Goal: Task Accomplishment & Management: Use online tool/utility

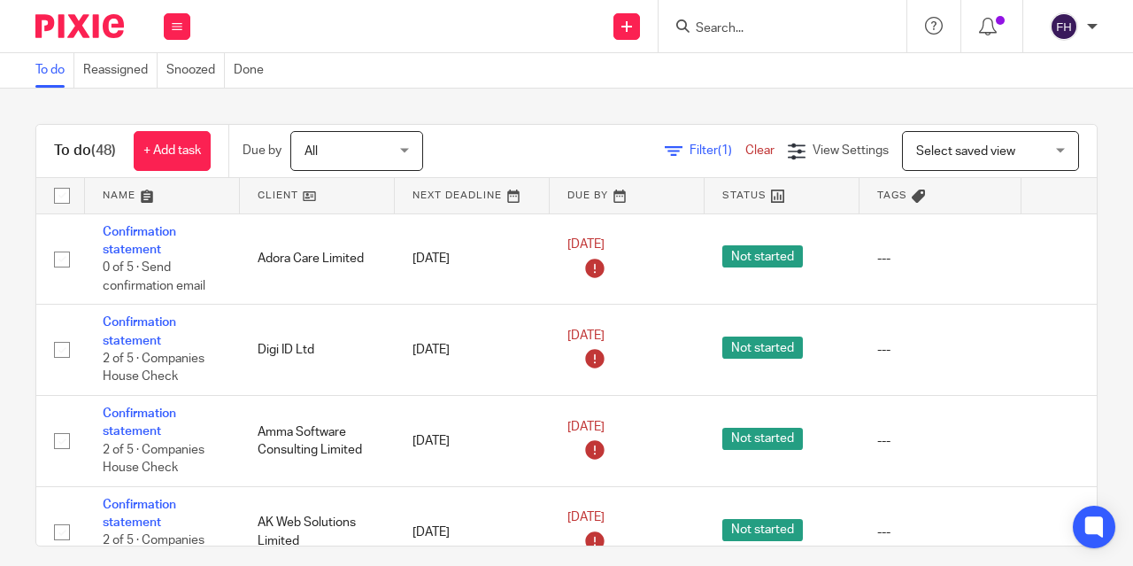
click at [387, 45] on div "Send new email Create task Add client Get Support Contact Support Help Document…" at bounding box center [670, 26] width 925 height 52
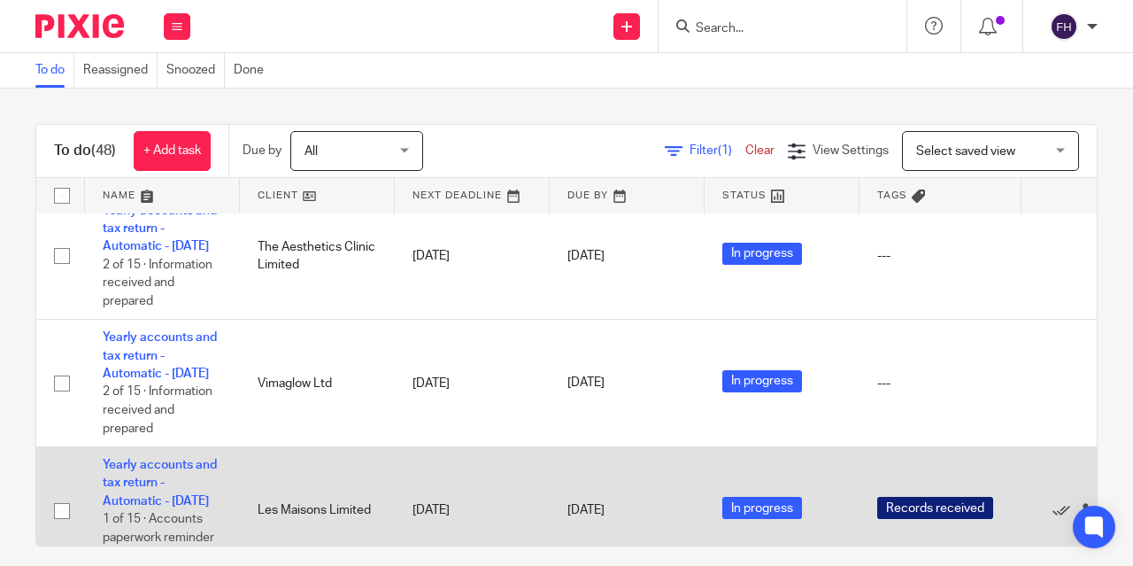
scroll to position [730, 0]
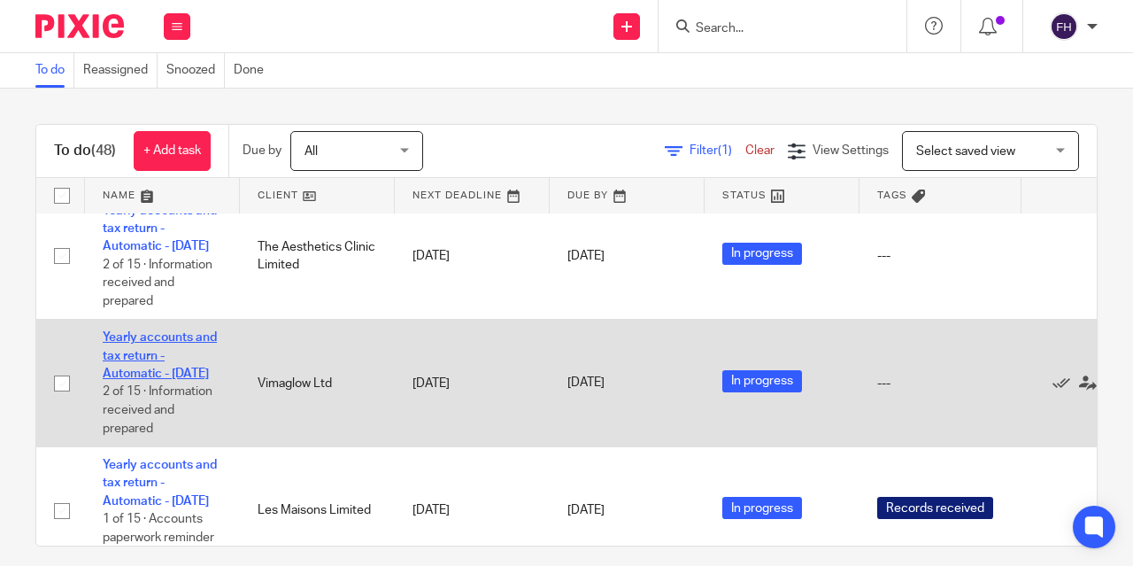
click at [159, 380] on link "Yearly accounts and tax return - Automatic - [DATE]" at bounding box center [160, 355] width 114 height 49
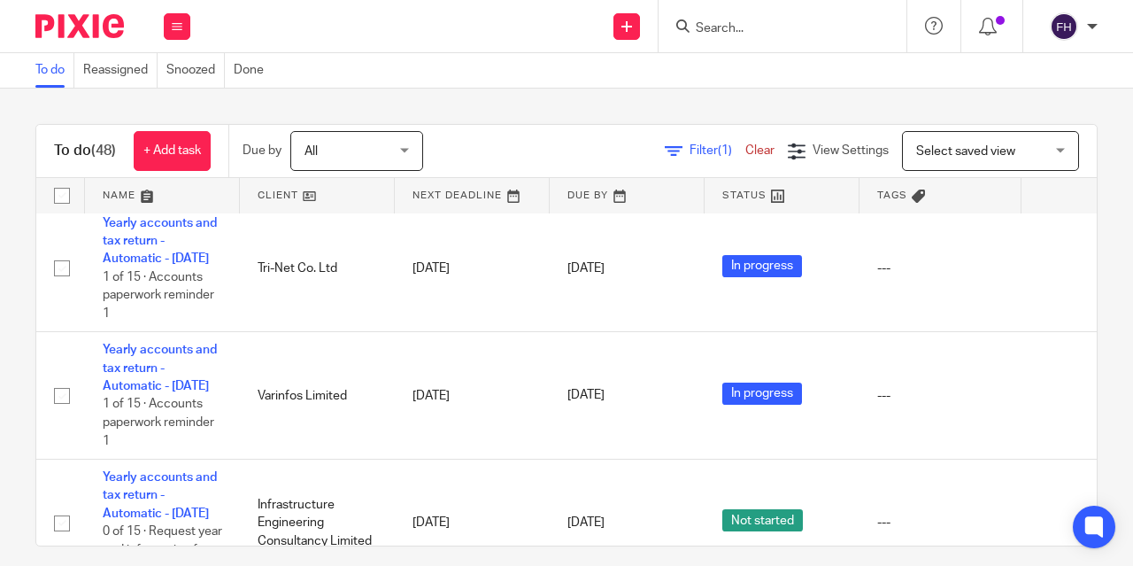
scroll to position [1104, 0]
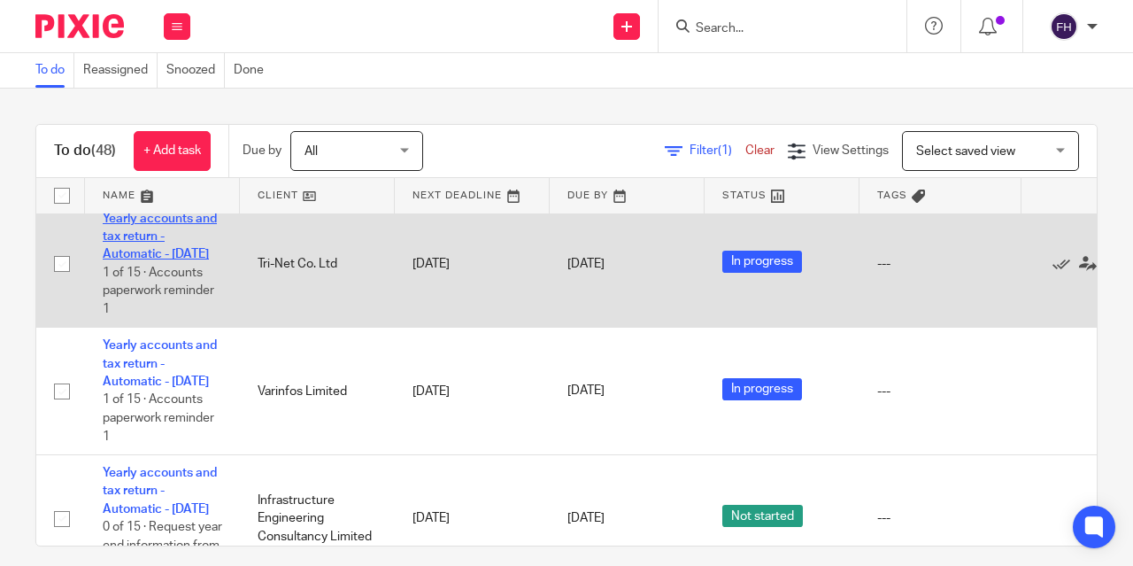
click at [185, 261] on link "Yearly accounts and tax return - Automatic - March 2024" at bounding box center [160, 236] width 114 height 49
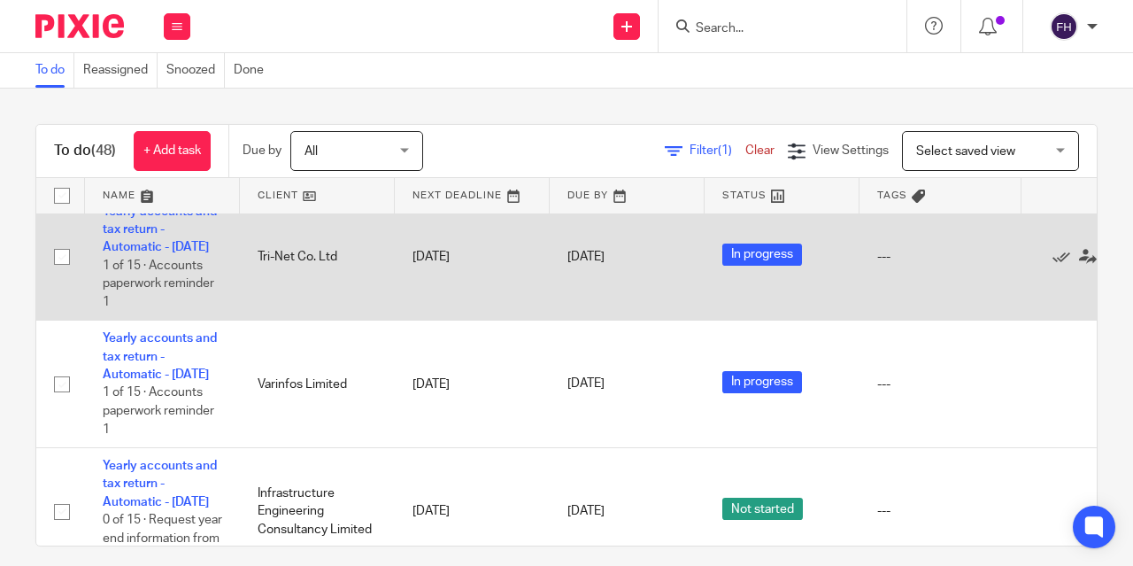
scroll to position [1110, 0]
click at [204, 255] on link "Yearly accounts and tax return - Automatic - March 2024" at bounding box center [160, 230] width 114 height 49
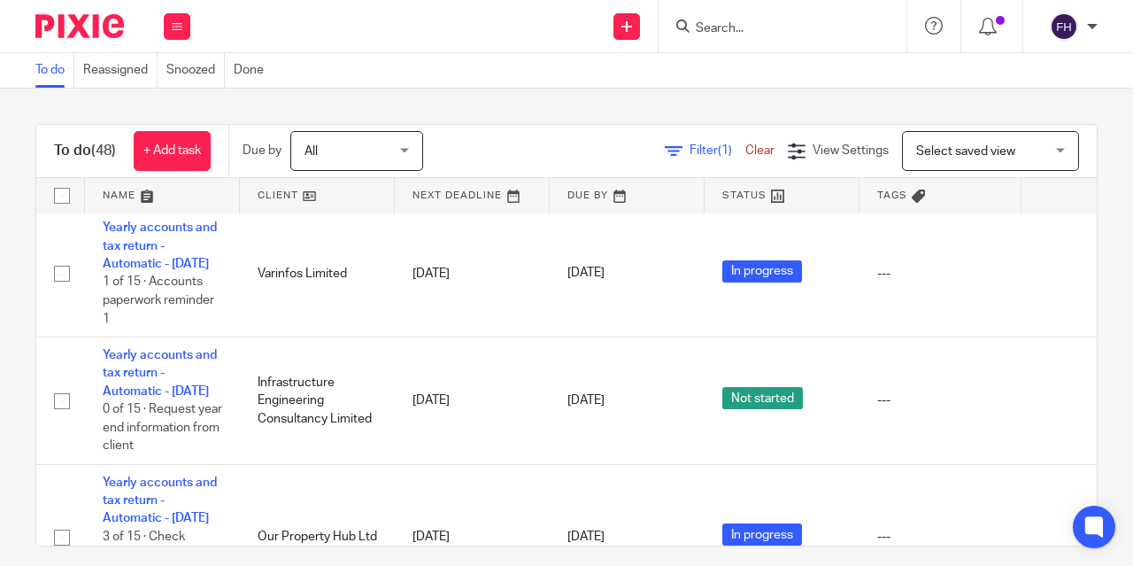
scroll to position [1248, 0]
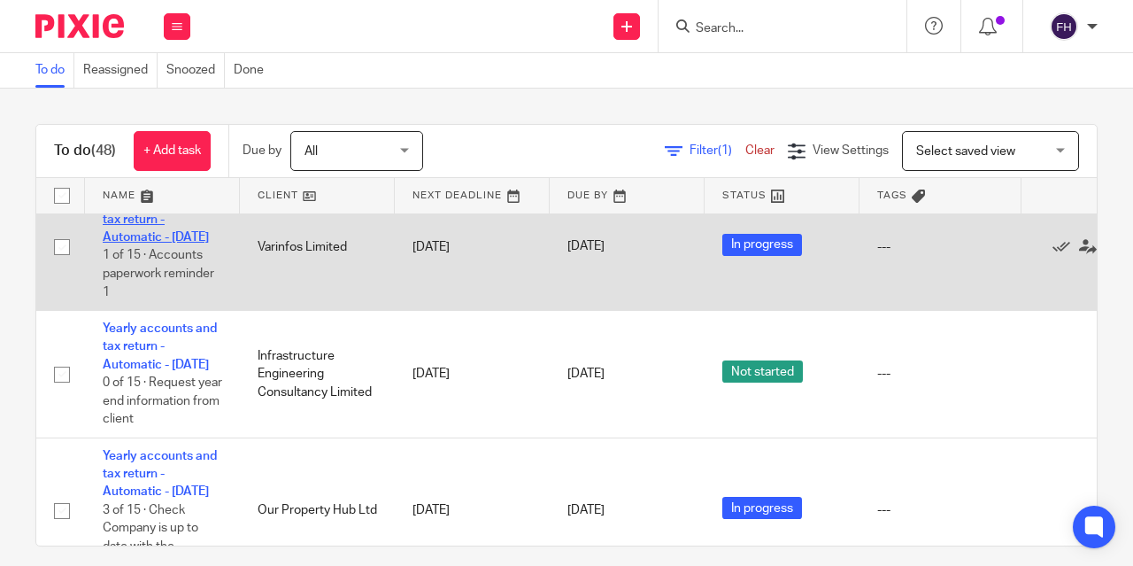
click at [210, 243] on link "Yearly accounts and tax return - Automatic - March 2024" at bounding box center [160, 219] width 114 height 49
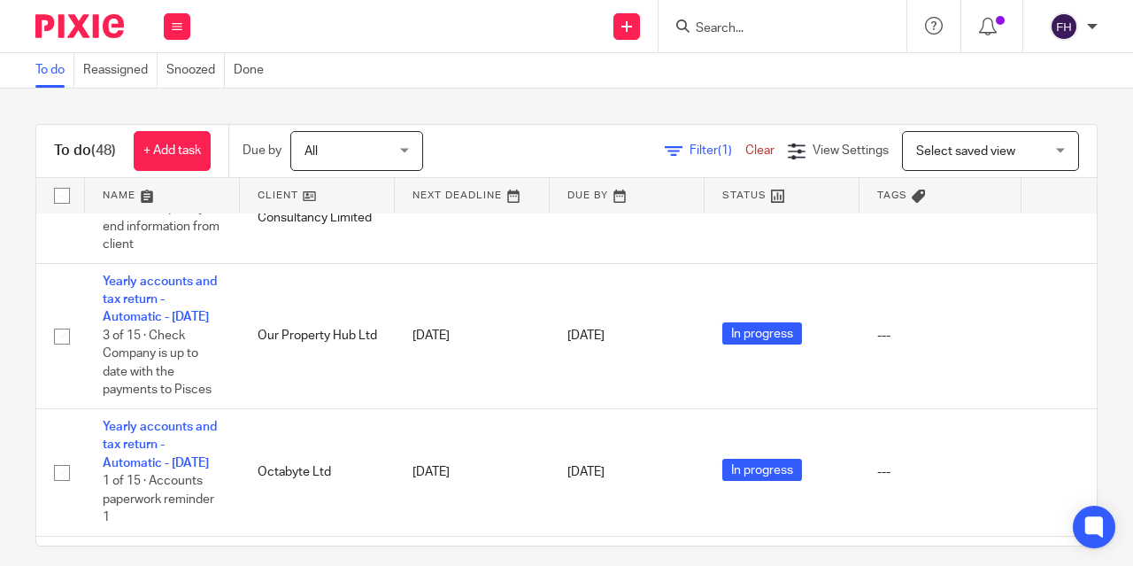
scroll to position [1428, 0]
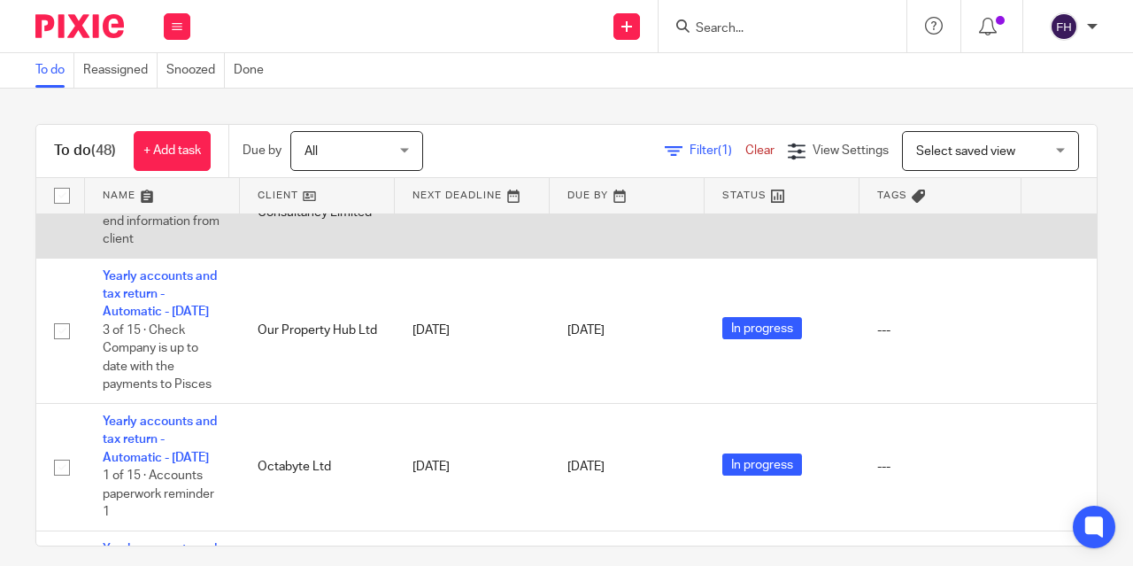
click at [169, 191] on link "Yearly accounts and tax return - Automatic - March 2024" at bounding box center [160, 167] width 114 height 49
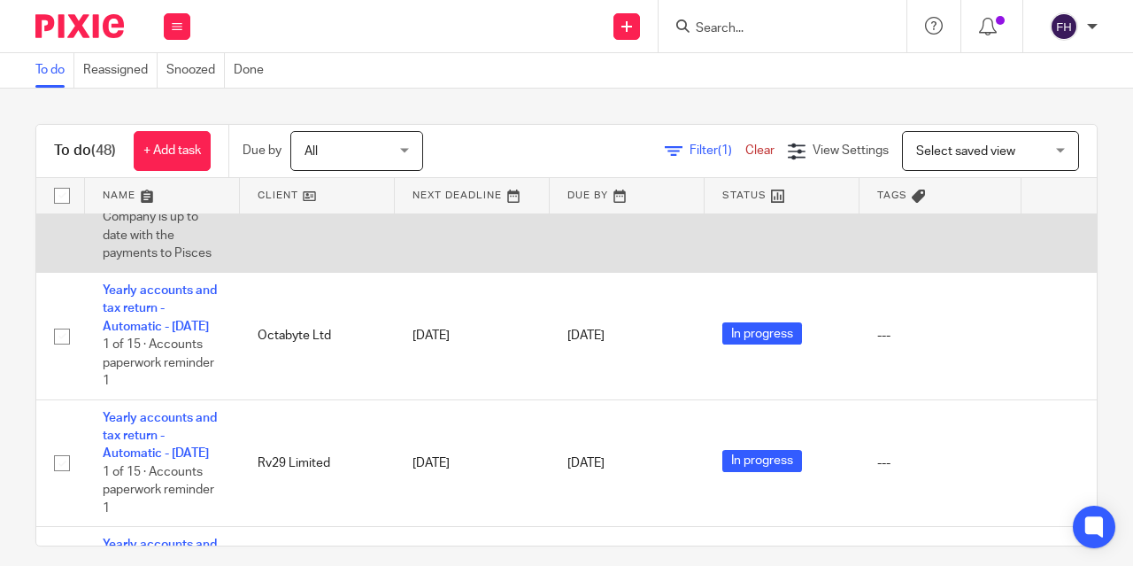
scroll to position [1563, 0]
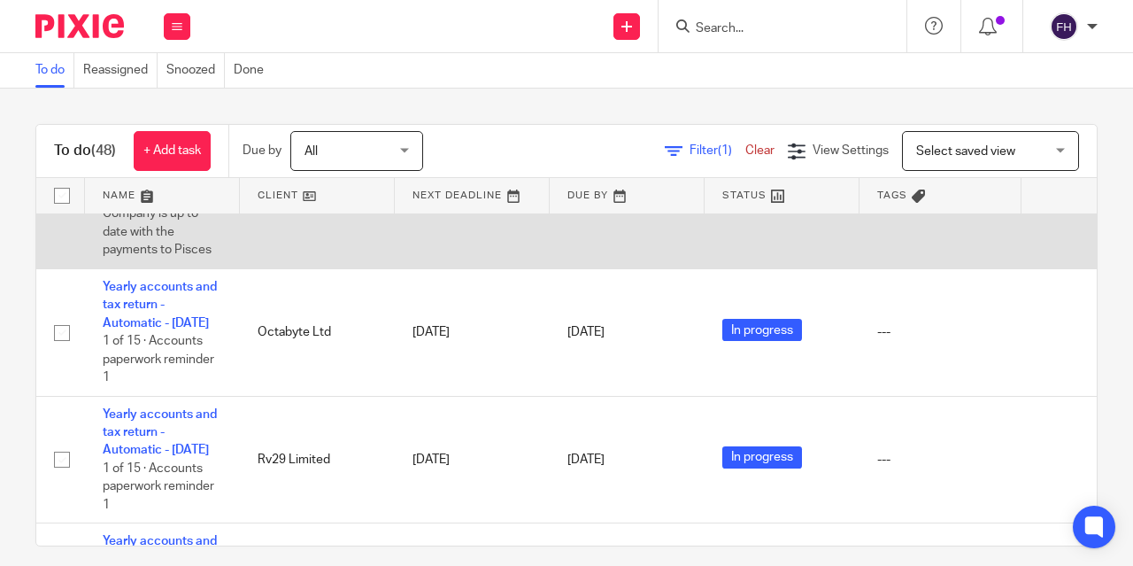
click at [180, 184] on link "Yearly accounts and tax return - Automatic - May 2025" at bounding box center [160, 159] width 114 height 49
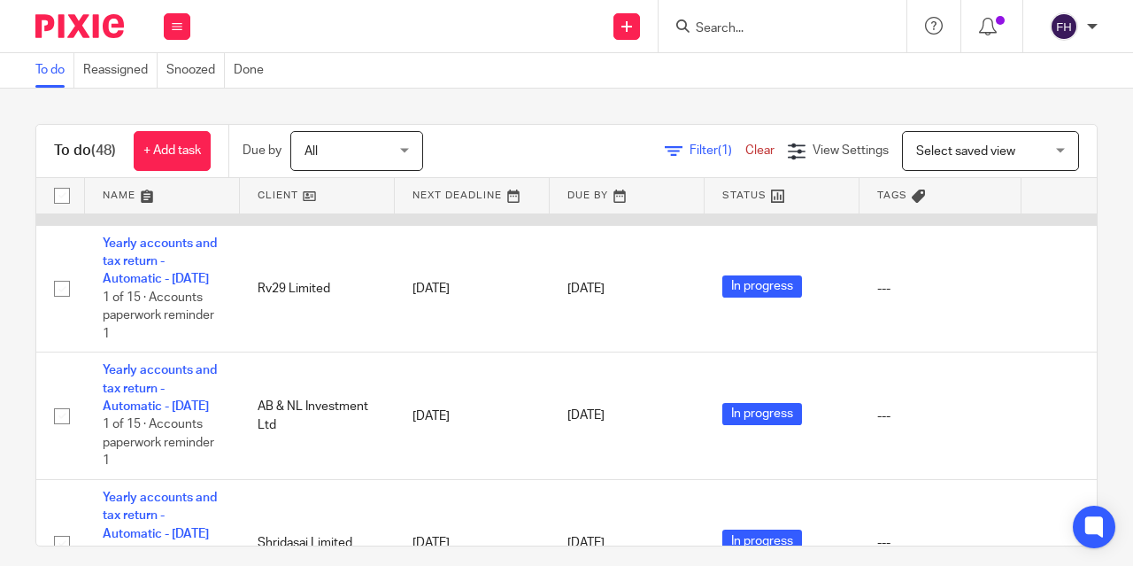
scroll to position [1737, 0]
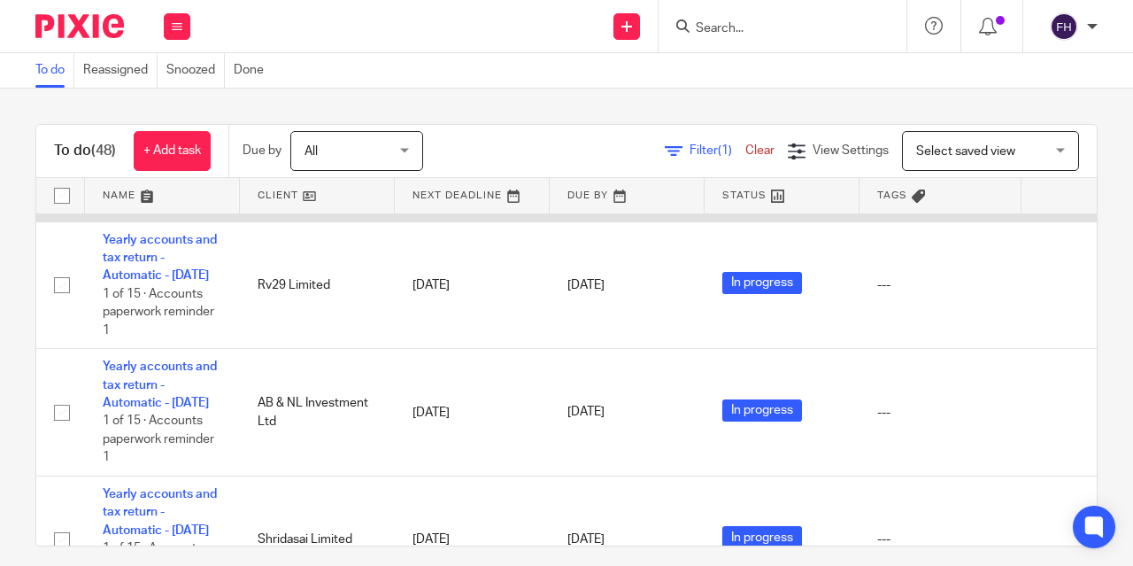
click at [183, 155] on link "Yearly accounts and tax return - Automatic - [DATE]" at bounding box center [160, 130] width 114 height 49
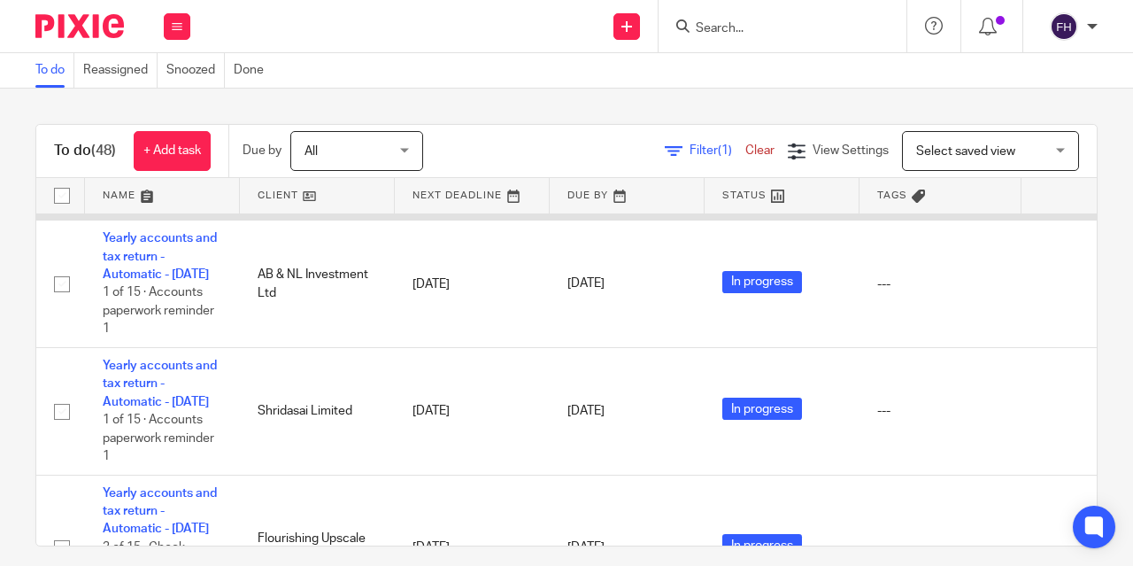
scroll to position [1866, 0]
click at [198, 153] on link "Yearly accounts and tax return - Automatic - [DATE]" at bounding box center [160, 128] width 114 height 49
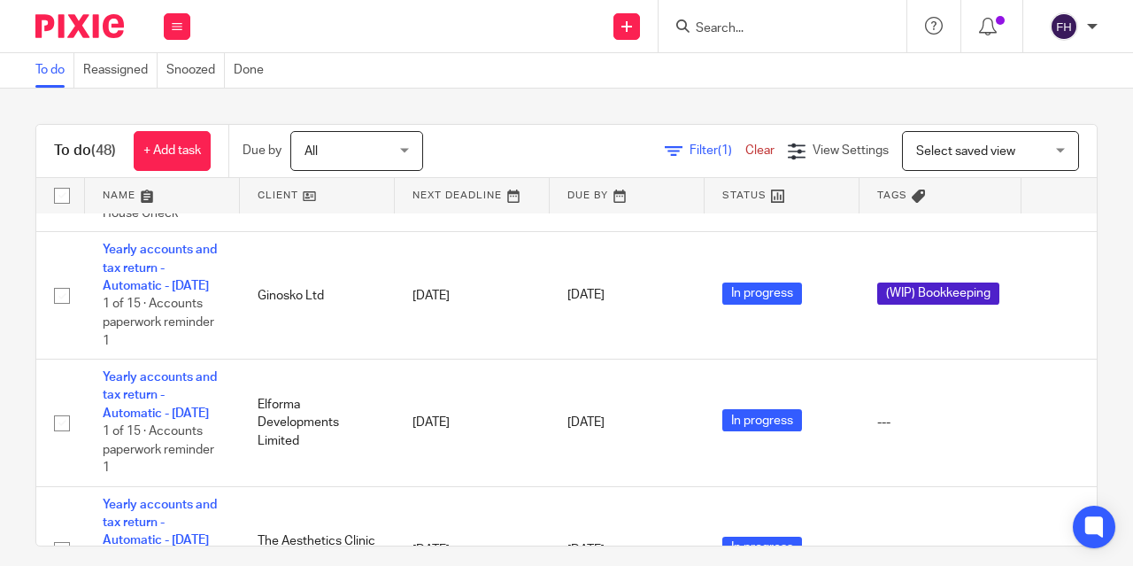
scroll to position [381, 0]
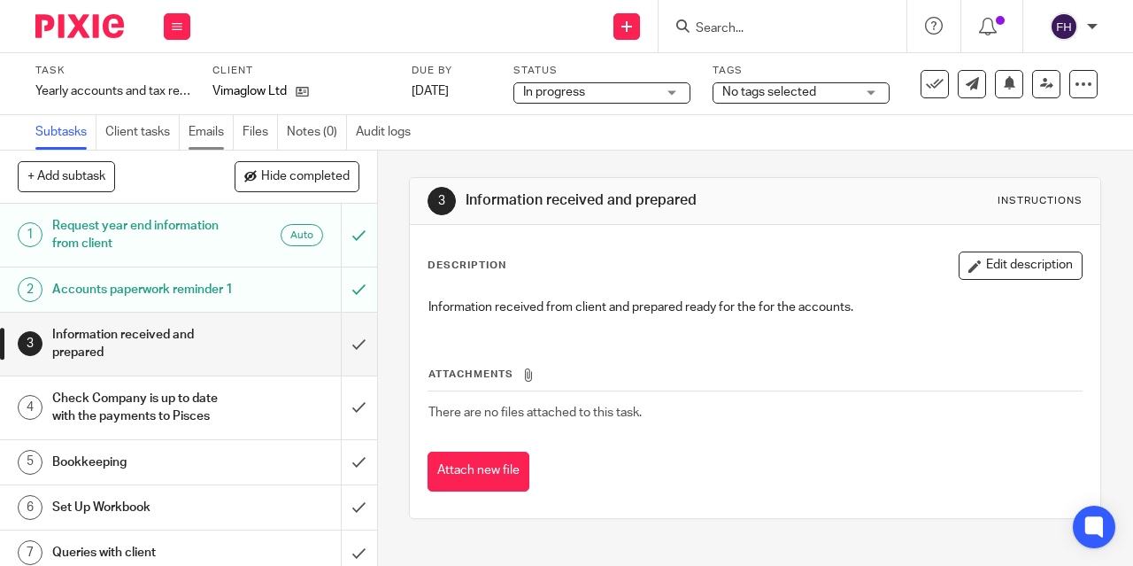
click at [223, 132] on link "Emails" at bounding box center [211, 132] width 45 height 35
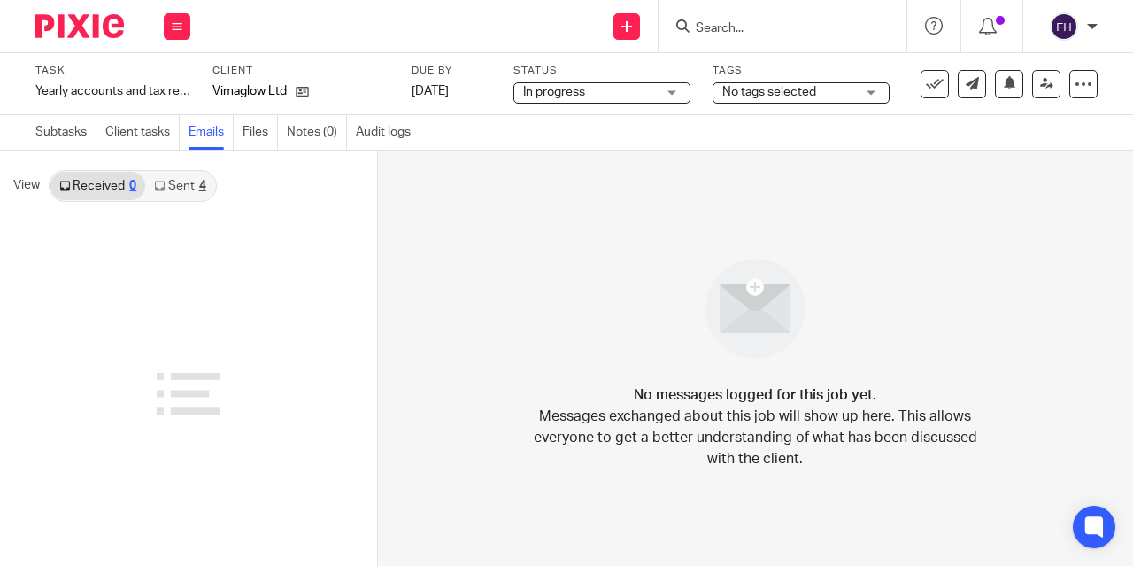
click at [170, 188] on link "Sent 4" at bounding box center [179, 186] width 69 height 28
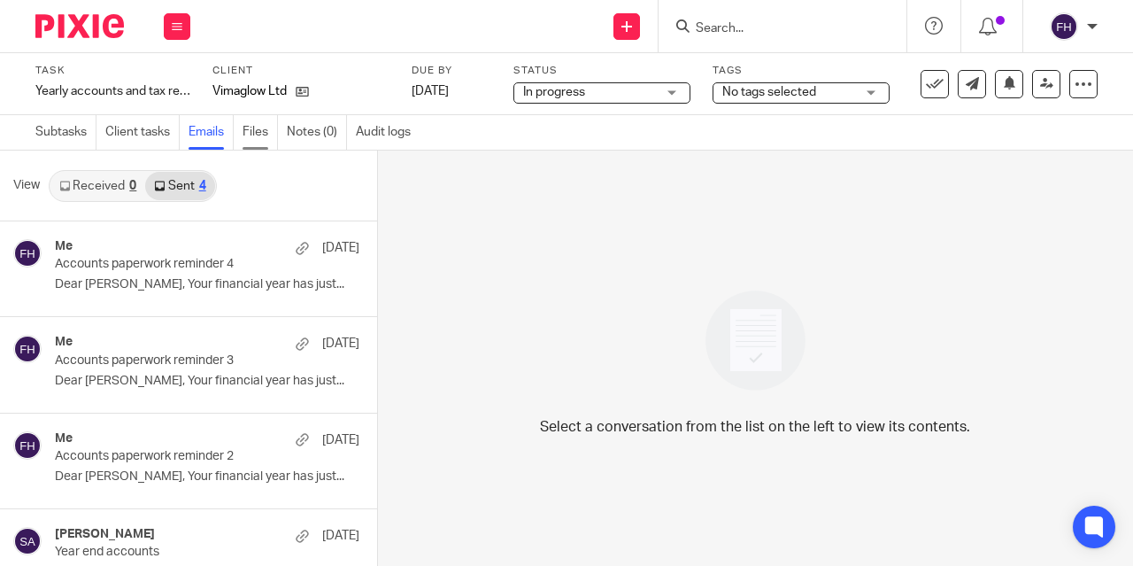
click at [253, 134] on link "Files" at bounding box center [260, 132] width 35 height 35
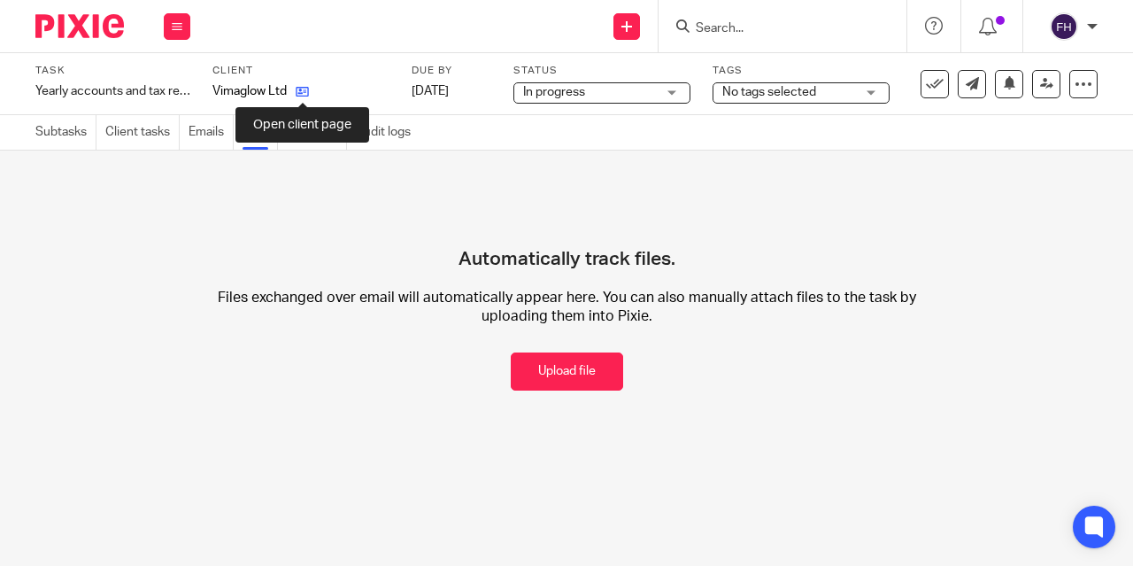
click at [303, 93] on icon at bounding box center [302, 91] width 13 height 13
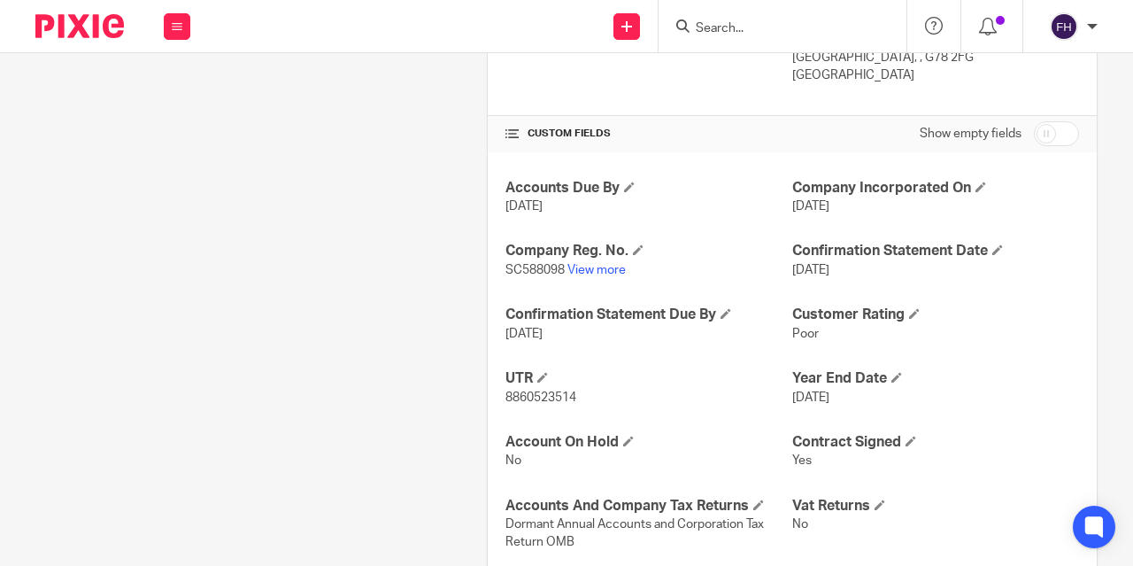
scroll to position [676, 0]
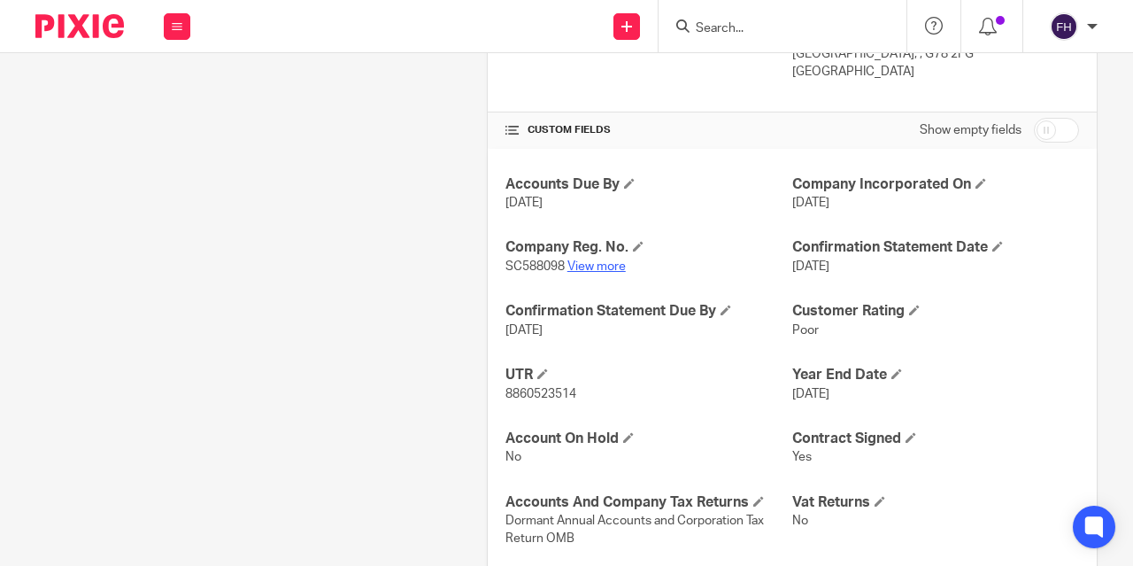
click at [585, 261] on link "View more" at bounding box center [596, 266] width 58 height 12
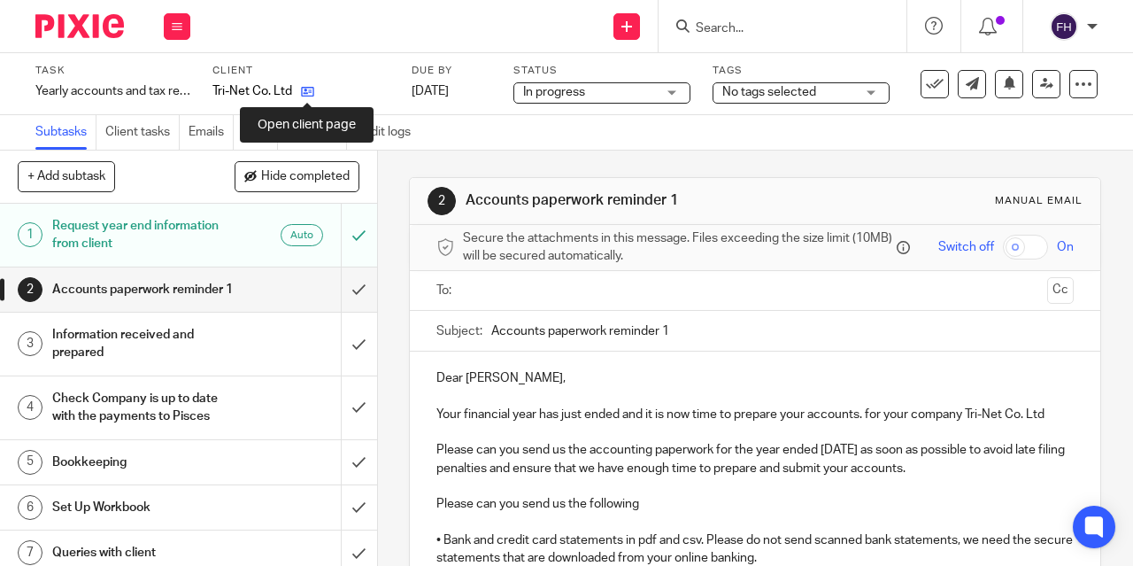
click at [306, 92] on icon at bounding box center [307, 91] width 13 height 13
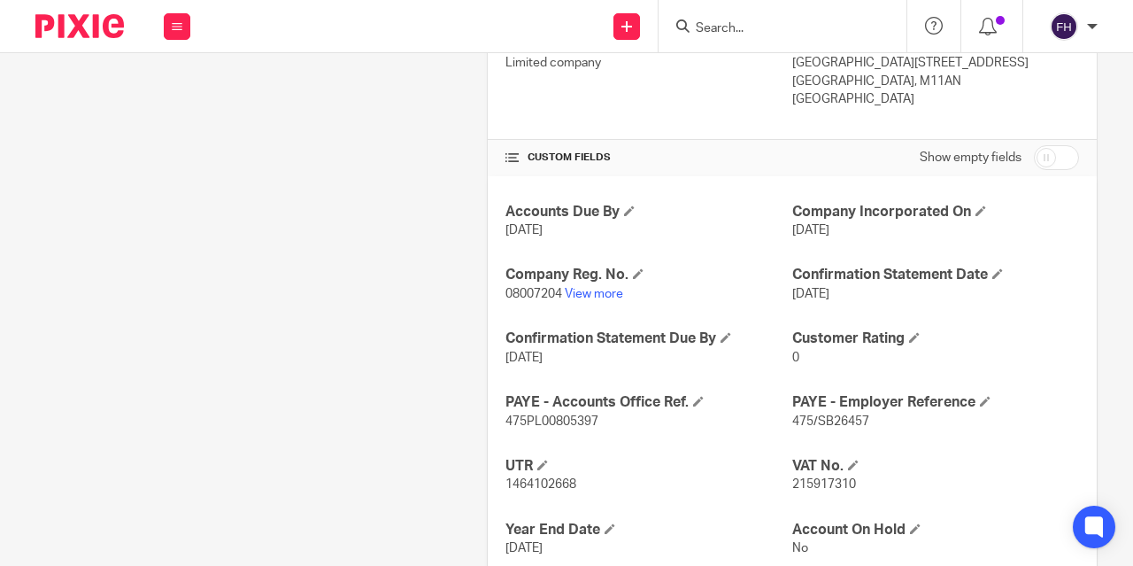
scroll to position [650, 0]
click at [593, 291] on link "View more" at bounding box center [594, 293] width 58 height 12
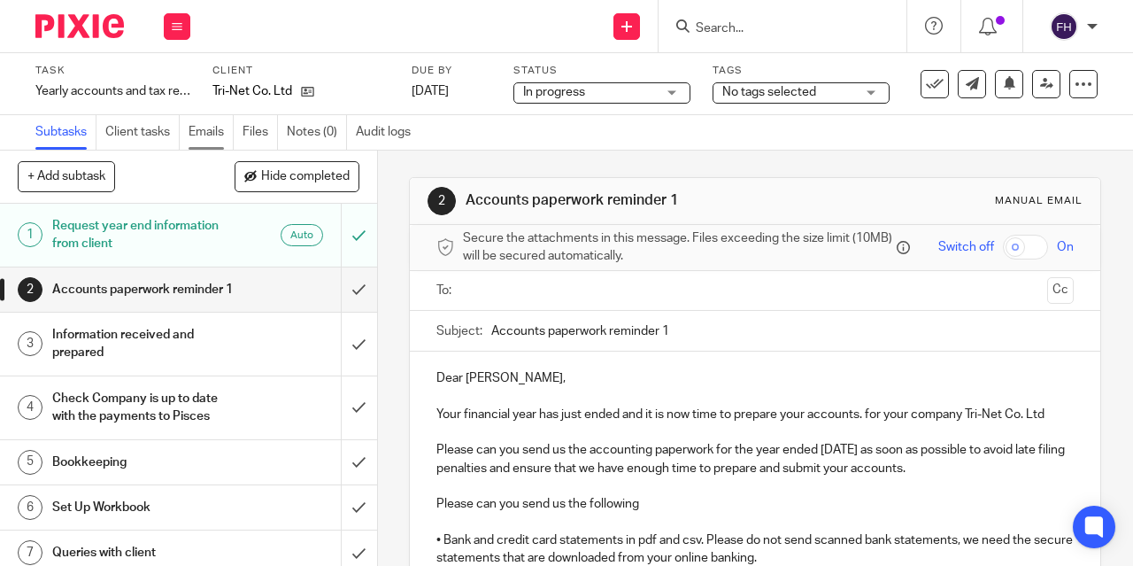
click at [214, 132] on link "Emails" at bounding box center [211, 132] width 45 height 35
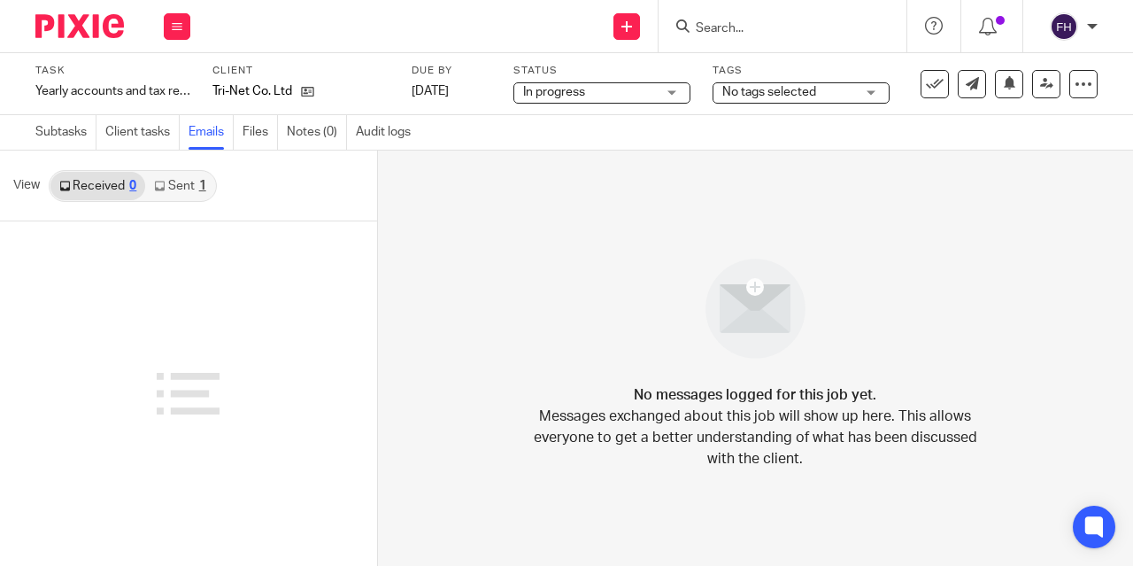
click at [260, 127] on link "Files" at bounding box center [260, 132] width 35 height 35
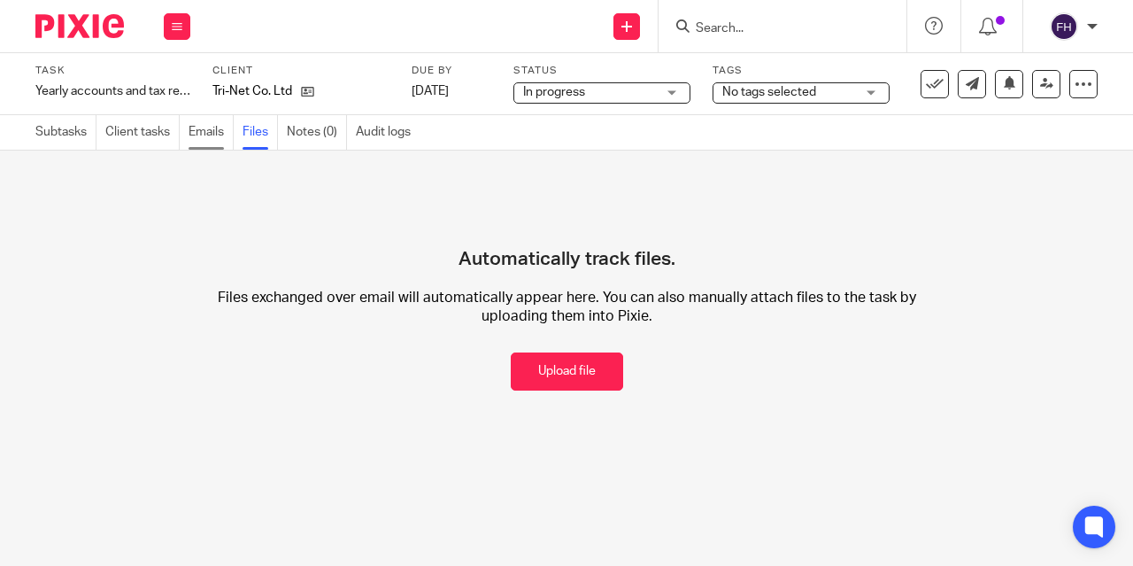
click at [205, 130] on link "Emails" at bounding box center [211, 132] width 45 height 35
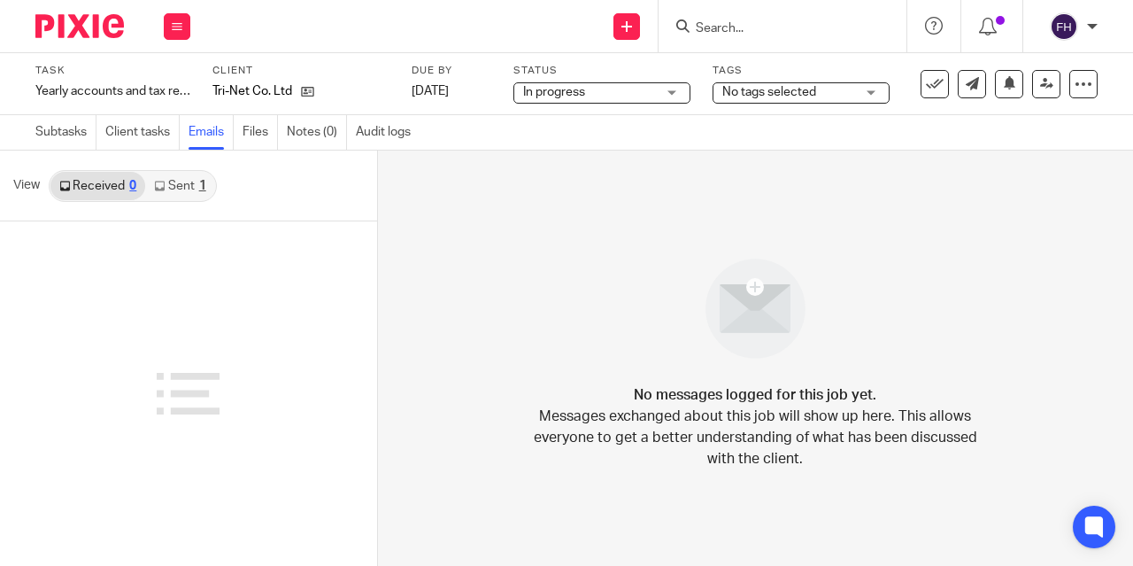
click at [184, 185] on link "Sent 1" at bounding box center [179, 186] width 69 height 28
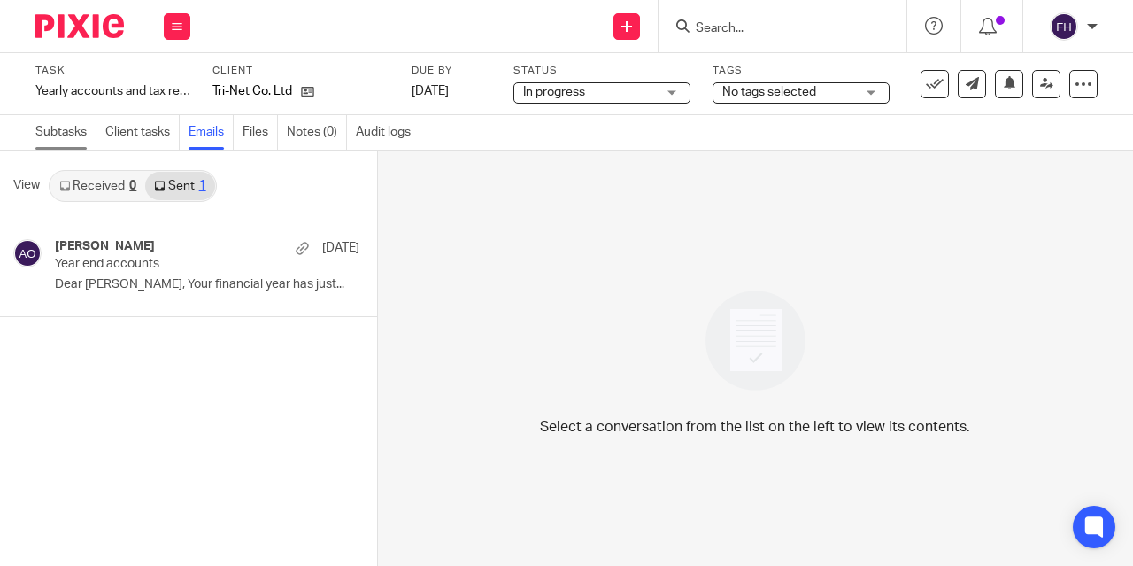
click at [73, 134] on link "Subtasks" at bounding box center [65, 132] width 61 height 35
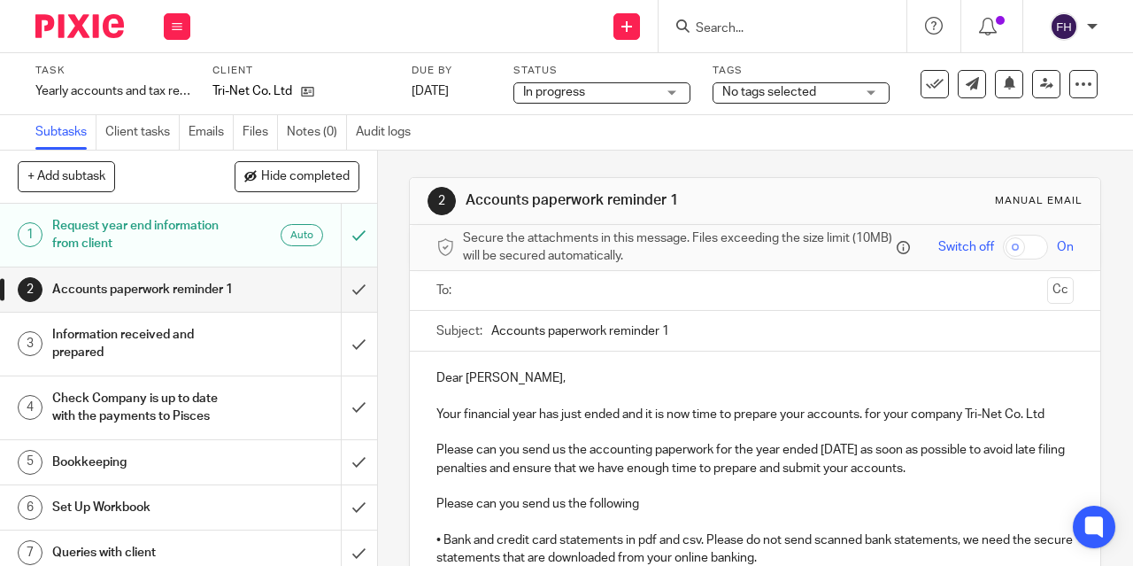
click at [715, 338] on input "Accounts paperwork reminder 1" at bounding box center [782, 331] width 583 height 40
type input "Accounts paperwork reminder 2"
click at [671, 301] on input "text" at bounding box center [754, 291] width 571 height 20
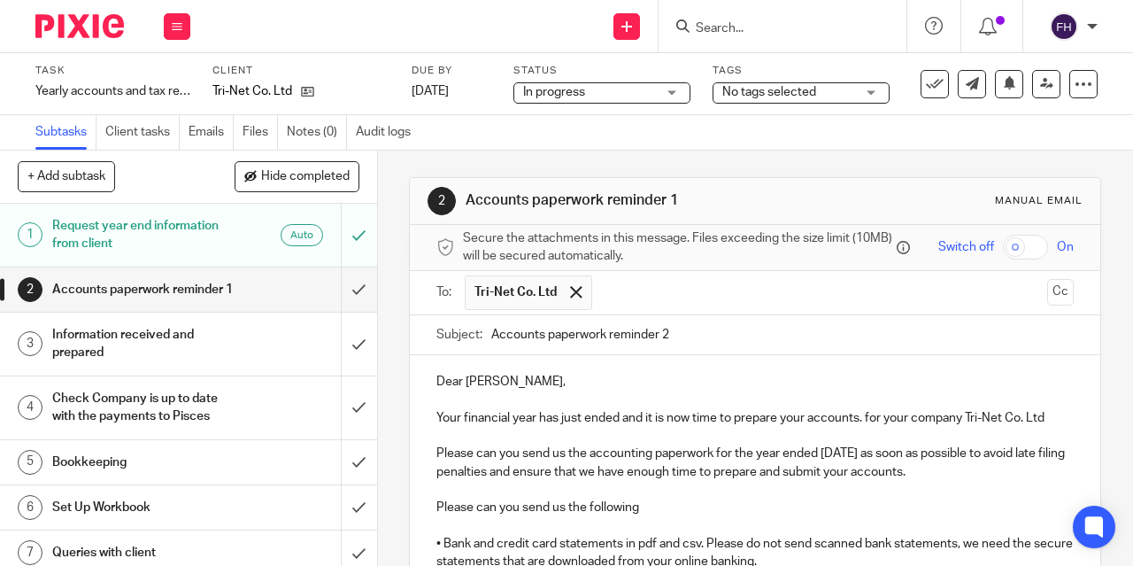
scroll to position [395, 0]
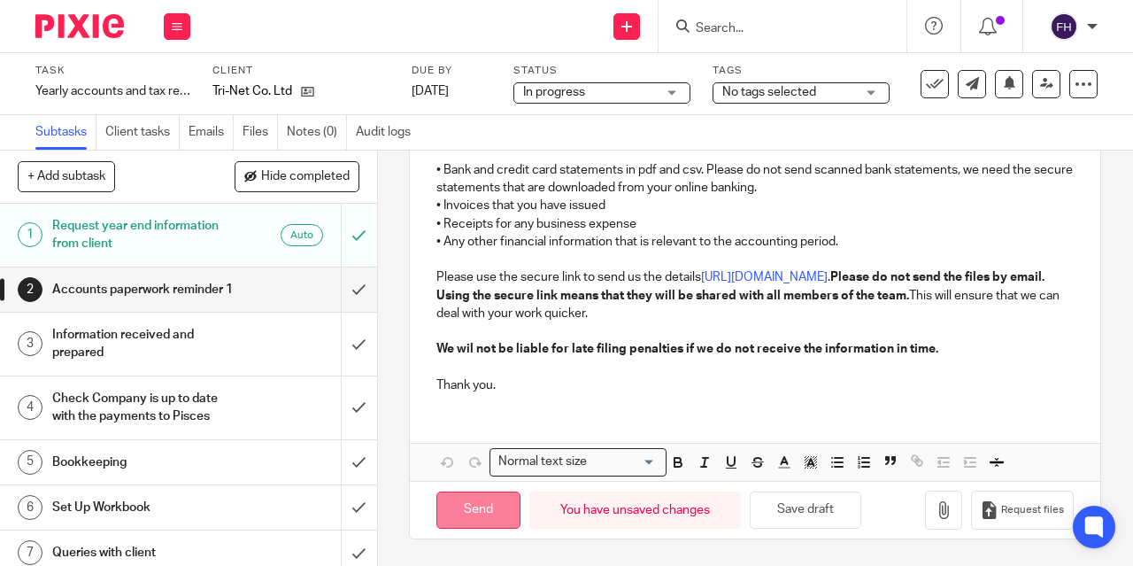
click at [468, 522] on input "Send" at bounding box center [478, 510] width 84 height 38
type input "Sent"
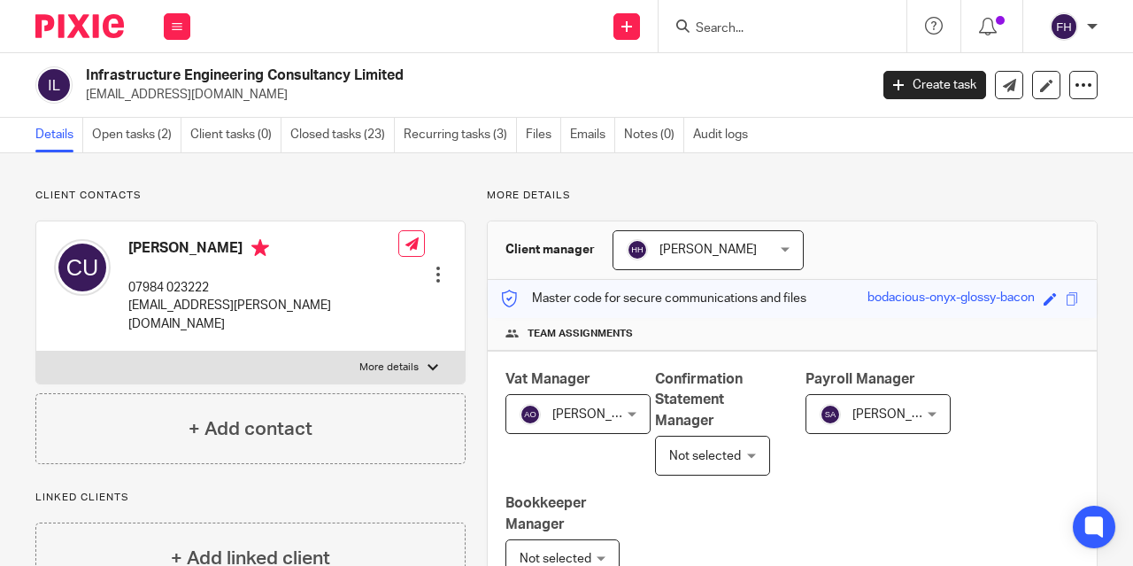
scroll to position [501, 0]
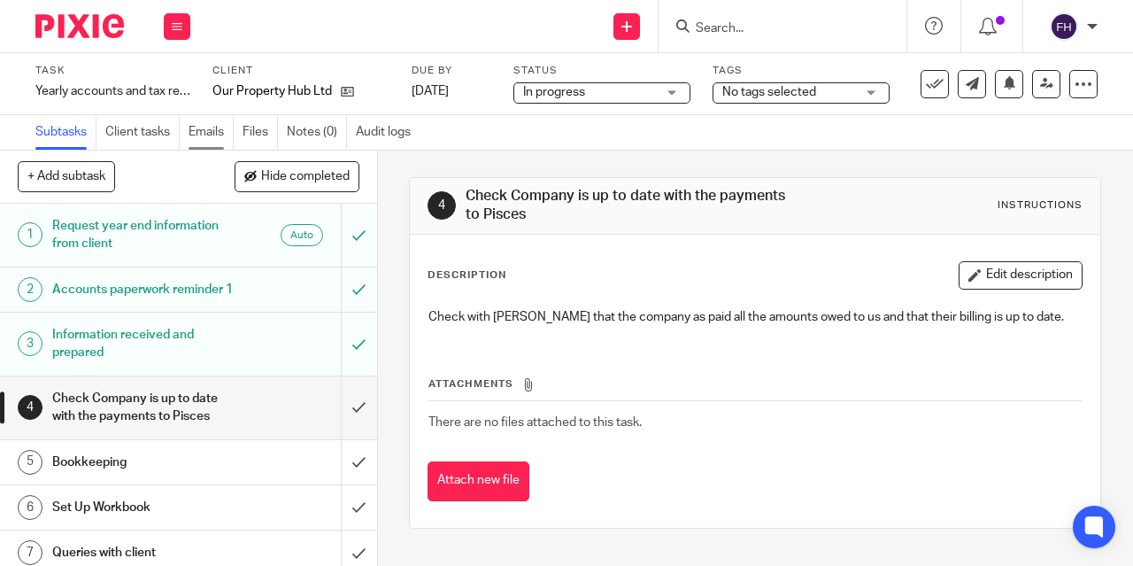
click at [225, 131] on link "Emails" at bounding box center [211, 132] width 45 height 35
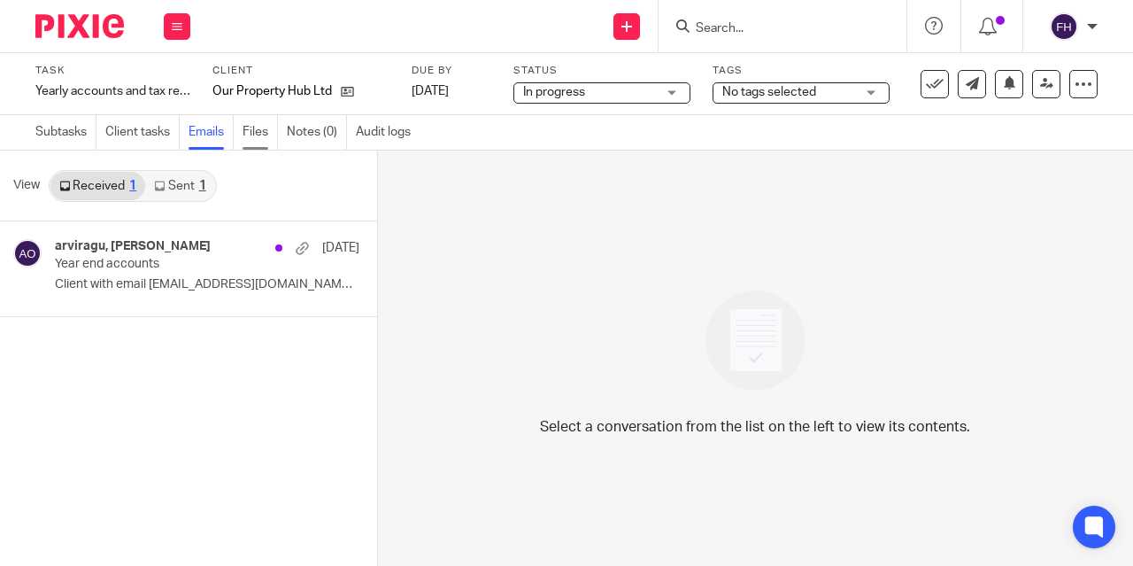
click at [264, 129] on link "Files" at bounding box center [260, 132] width 35 height 35
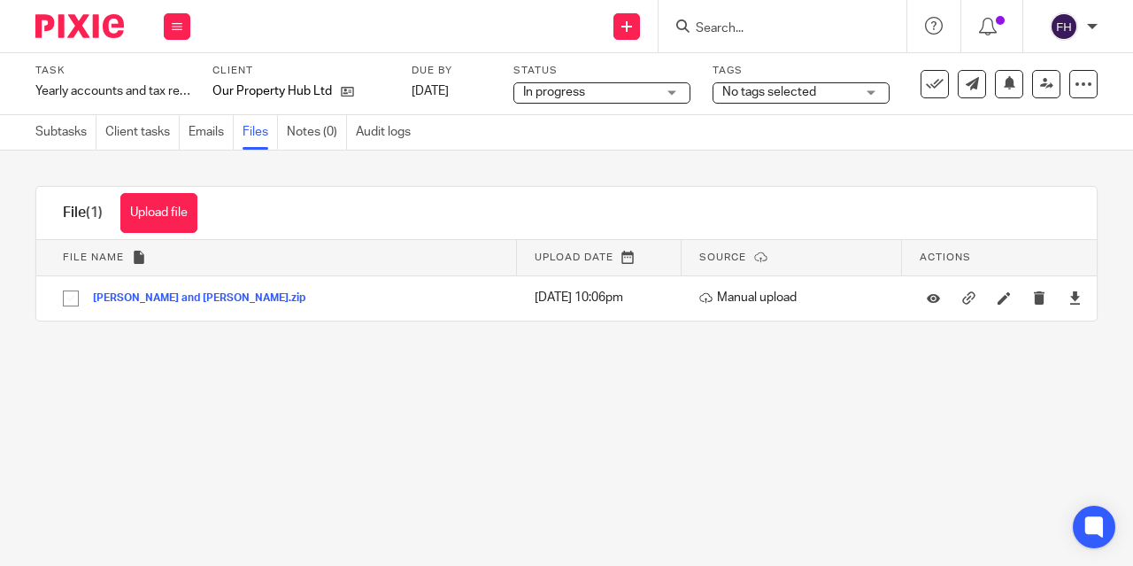
click at [811, 97] on span "No tags selected" at bounding box center [769, 92] width 94 height 12
click at [623, 137] on div "Subtasks Client tasks Emails Files Notes (0) Audit logs" at bounding box center [566, 132] width 1133 height 35
click at [817, 91] on span "No tags selected" at bounding box center [788, 92] width 133 height 19
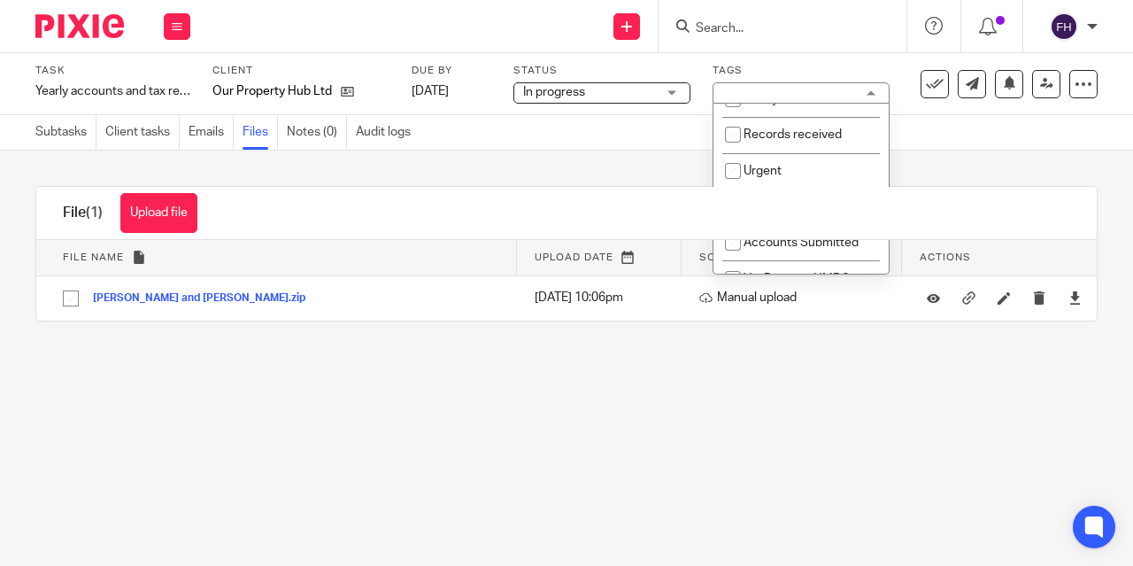
scroll to position [97, 0]
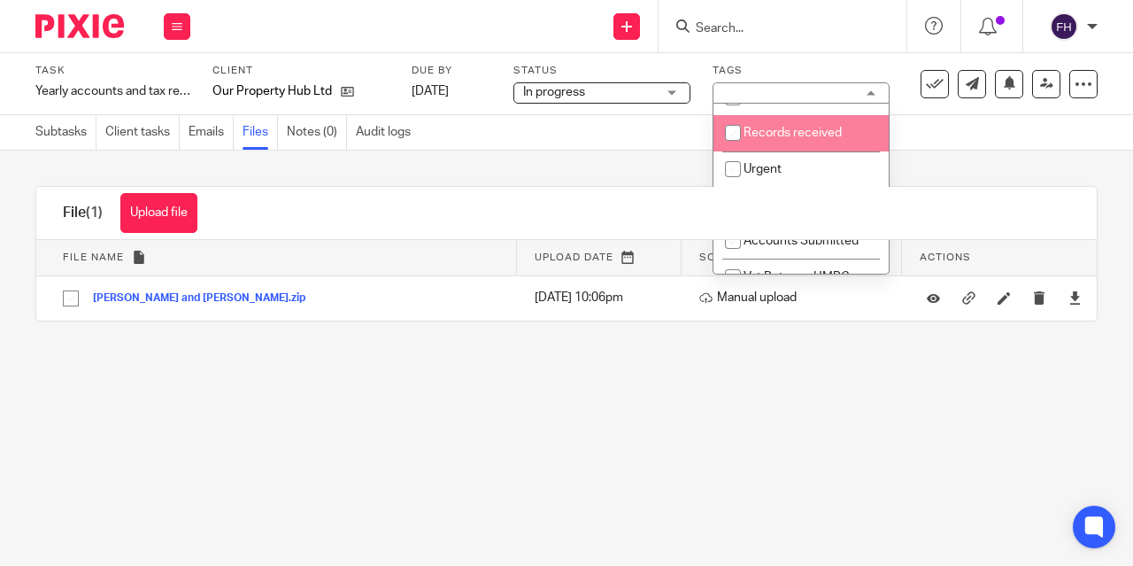
click at [774, 135] on span "Records received" at bounding box center [793, 133] width 98 height 12
checkbox input "true"
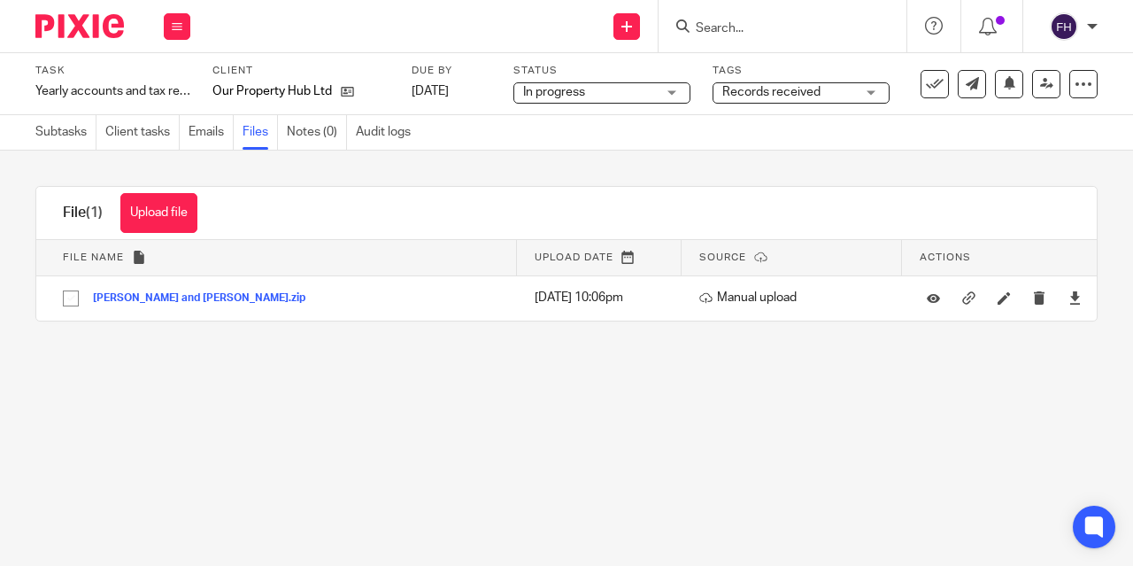
click at [590, 176] on div "Upload file Drag & Drop your files, or click here Files uploading... File (1) U…" at bounding box center [566, 254] width 1133 height 206
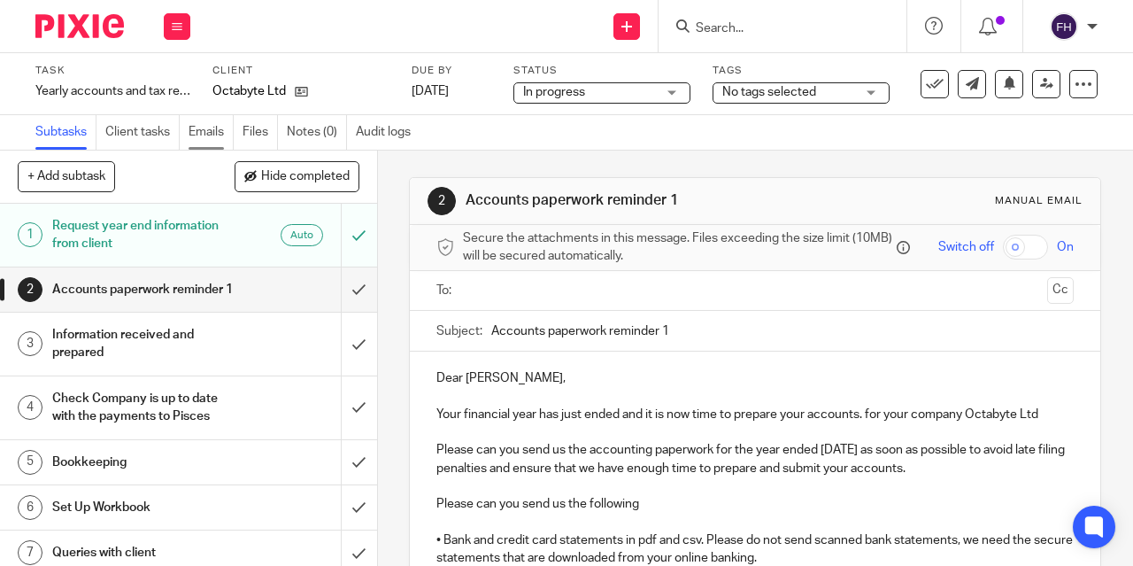
click at [218, 130] on link "Emails" at bounding box center [211, 132] width 45 height 35
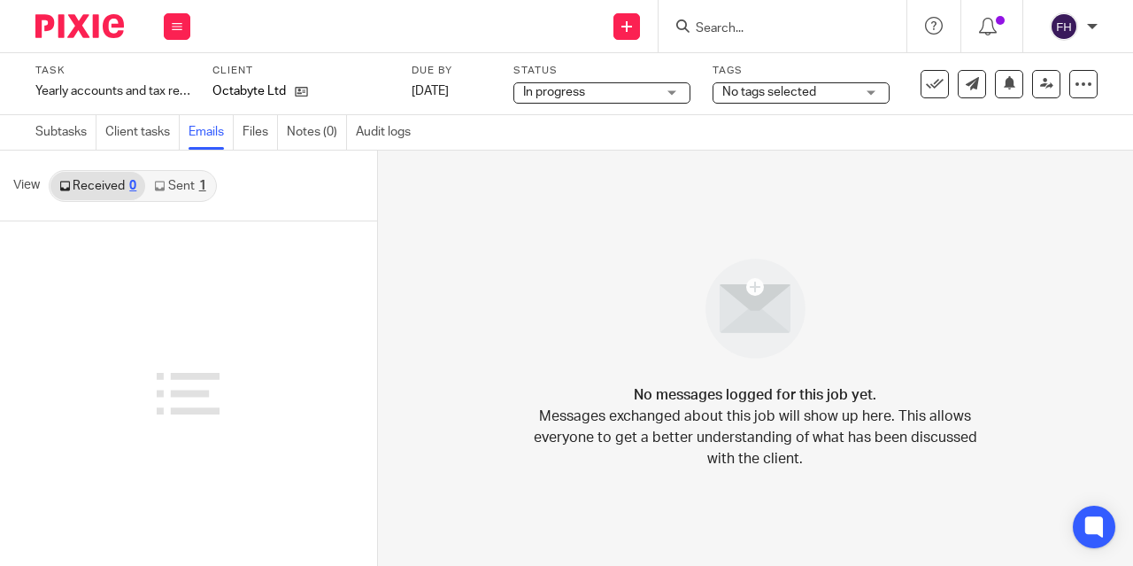
click at [255, 136] on link "Files" at bounding box center [260, 132] width 35 height 35
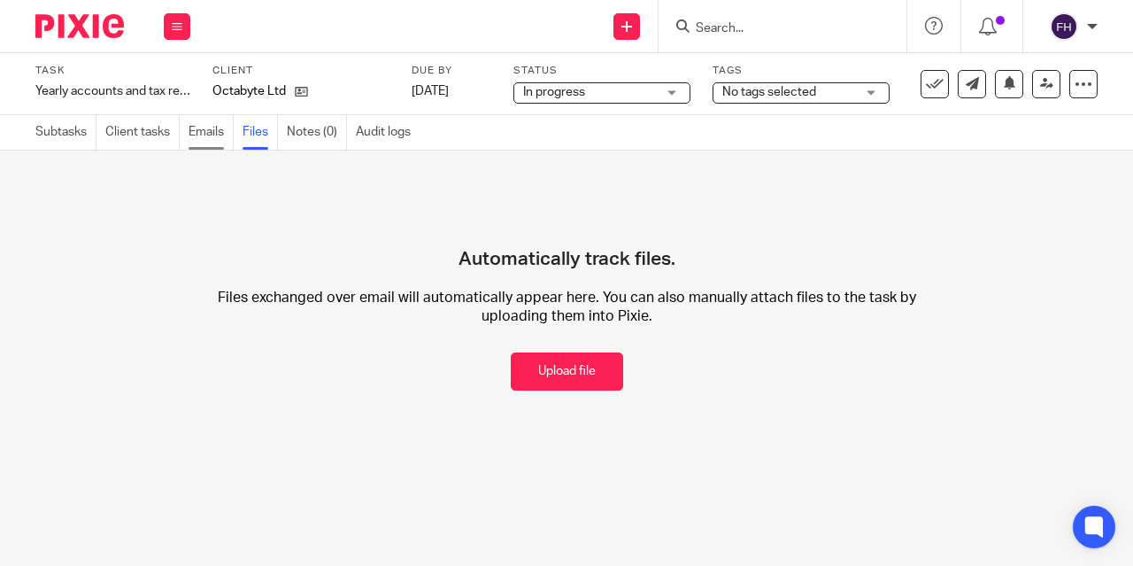
click at [214, 127] on link "Emails" at bounding box center [211, 132] width 45 height 35
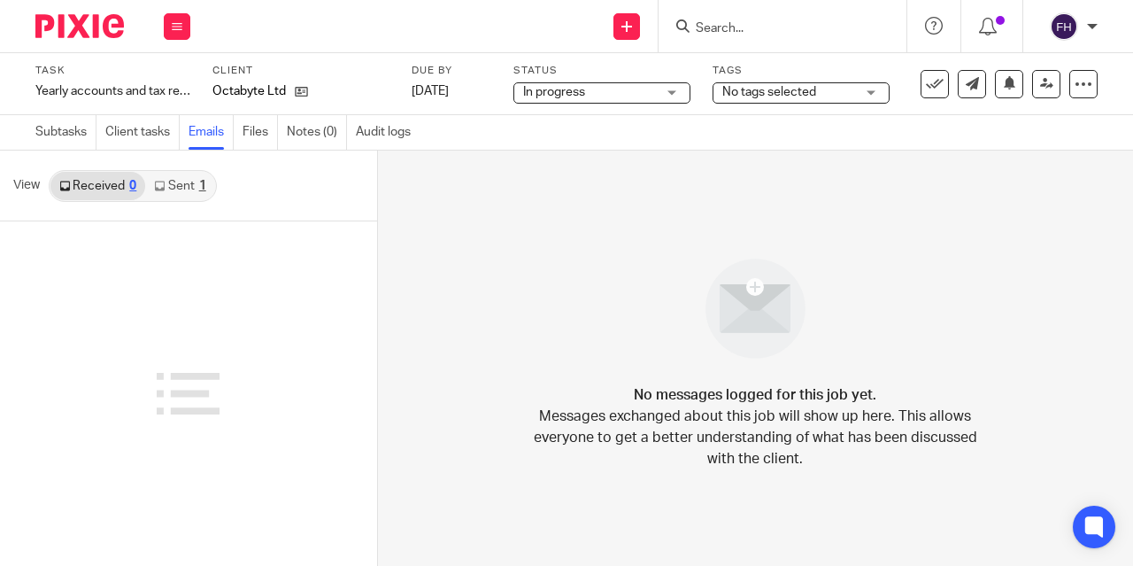
click at [304, 91] on icon at bounding box center [301, 91] width 13 height 13
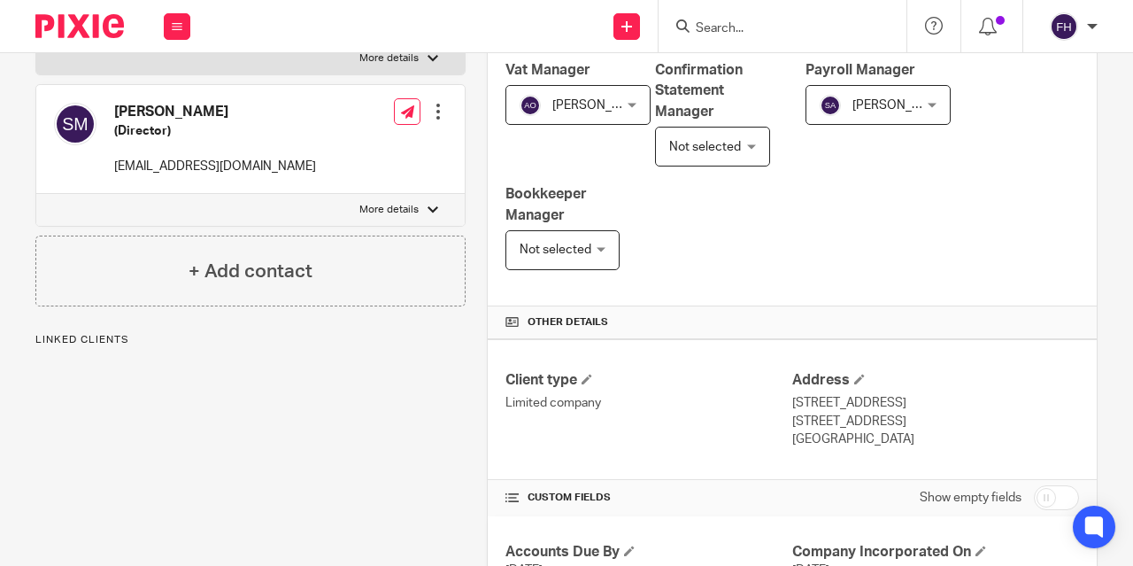
scroll to position [487, 0]
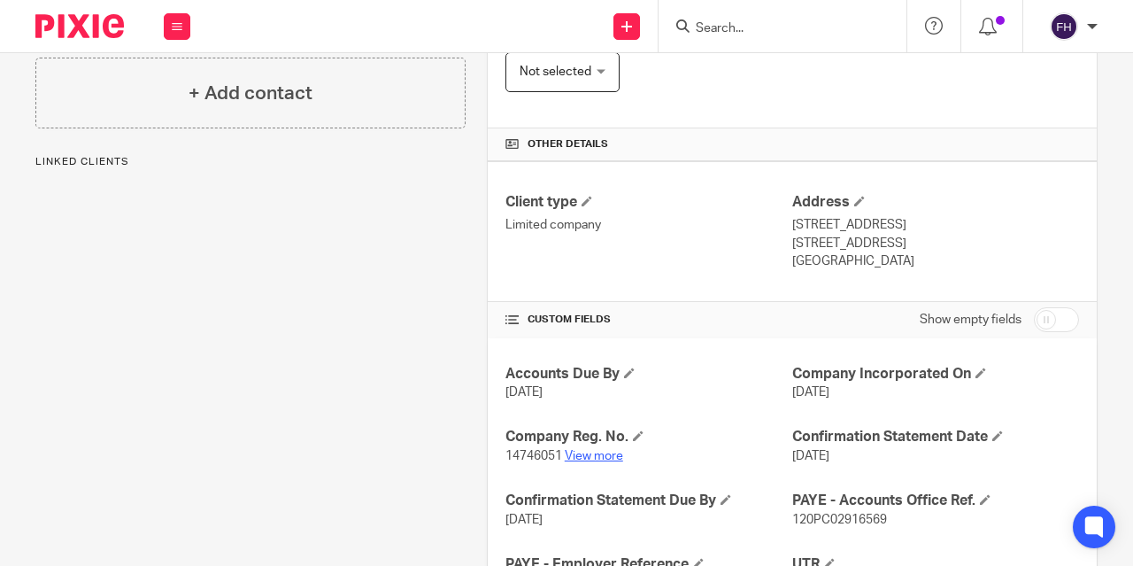
click at [584, 462] on link "View more" at bounding box center [594, 456] width 58 height 12
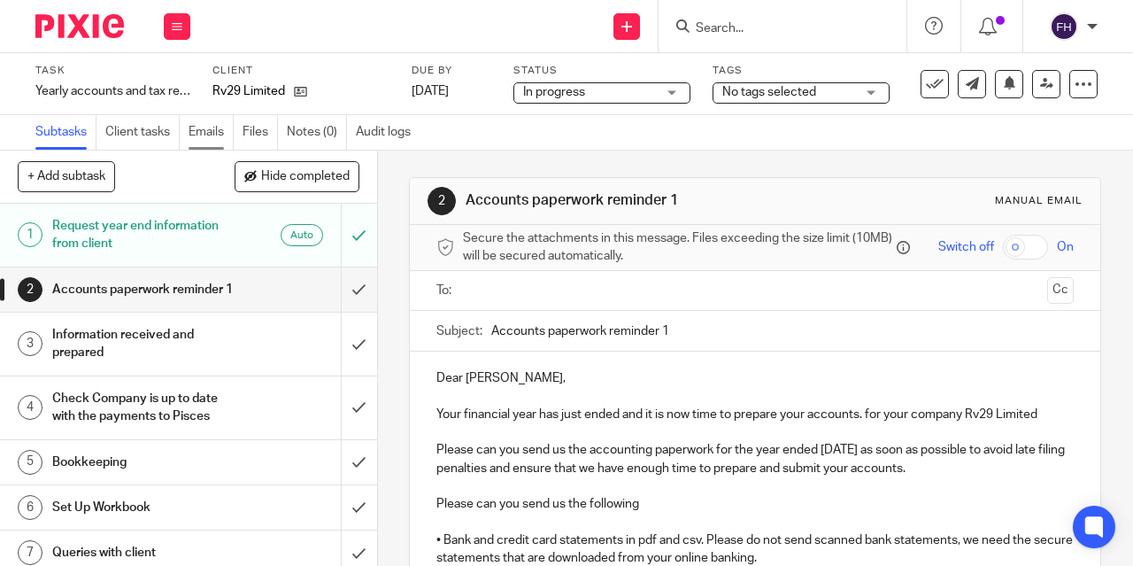
click at [211, 135] on link "Emails" at bounding box center [211, 132] width 45 height 35
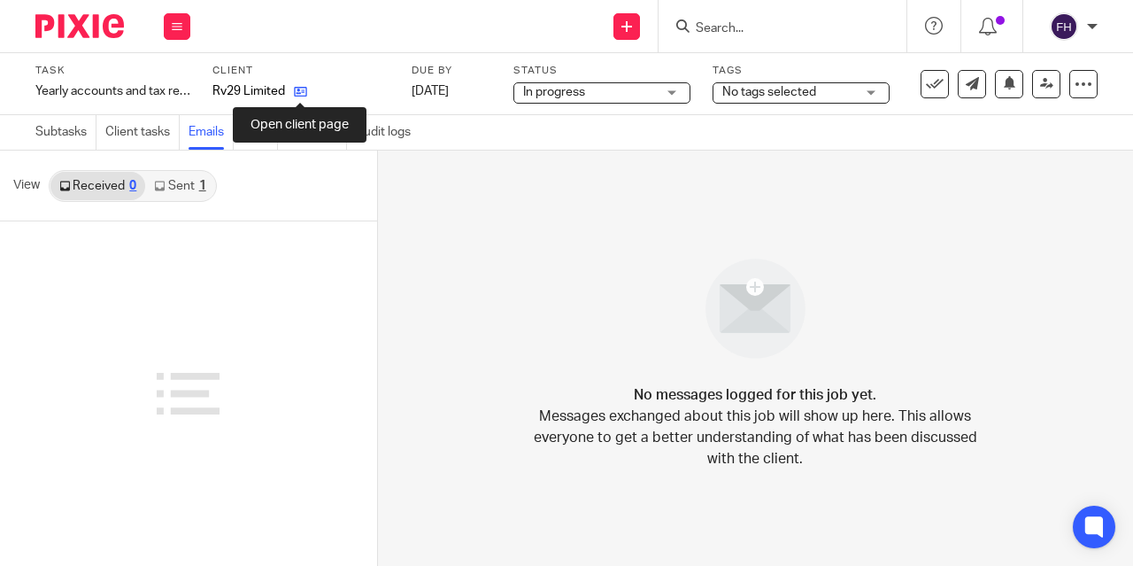
click at [299, 89] on icon at bounding box center [300, 91] width 13 height 13
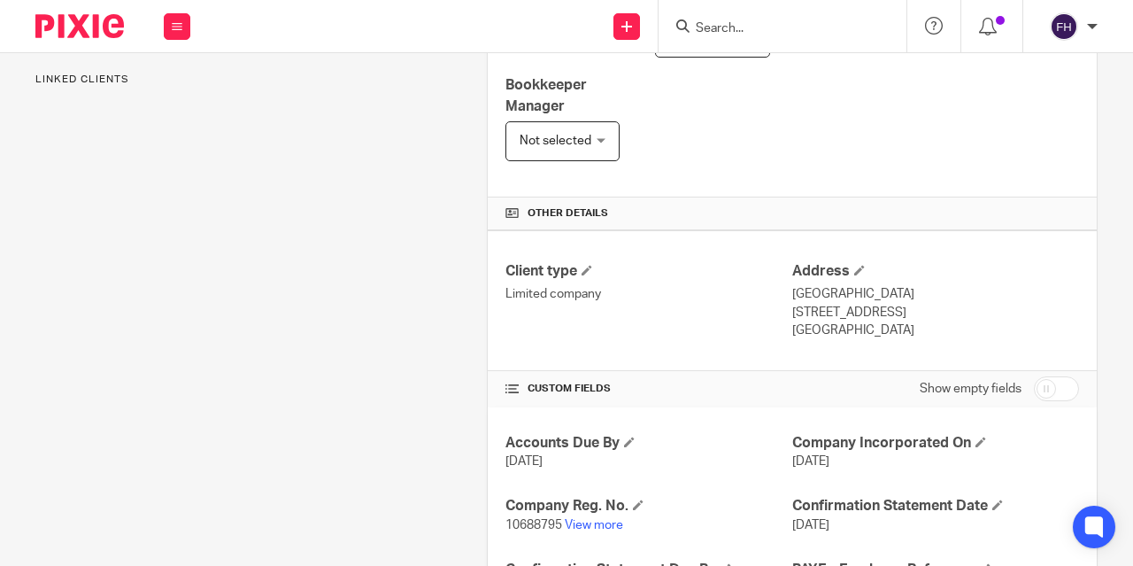
scroll to position [420, 0]
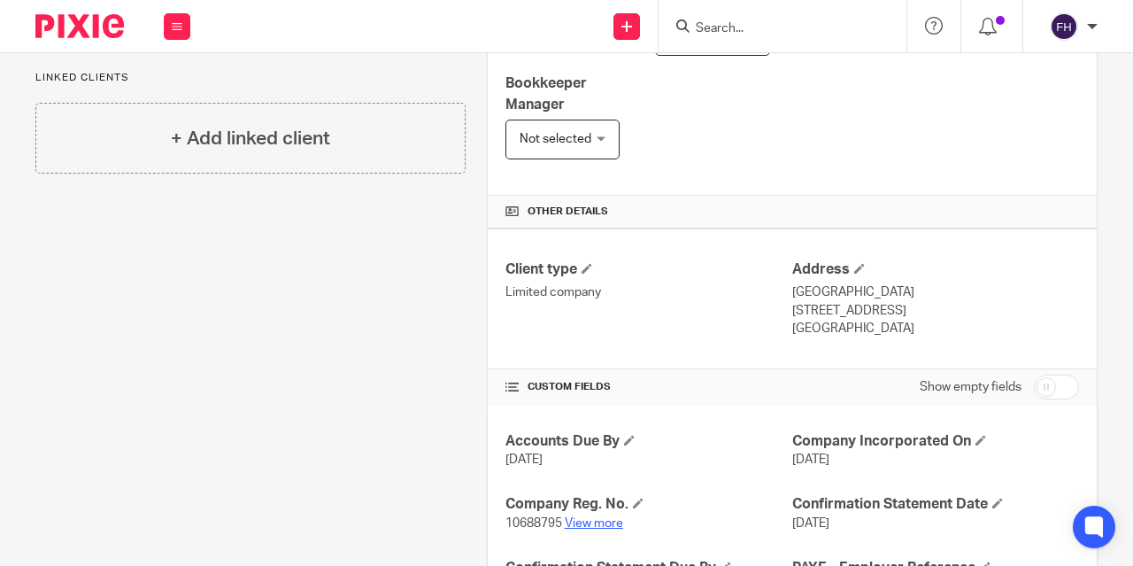
click at [575, 529] on link "View more" at bounding box center [594, 523] width 58 height 12
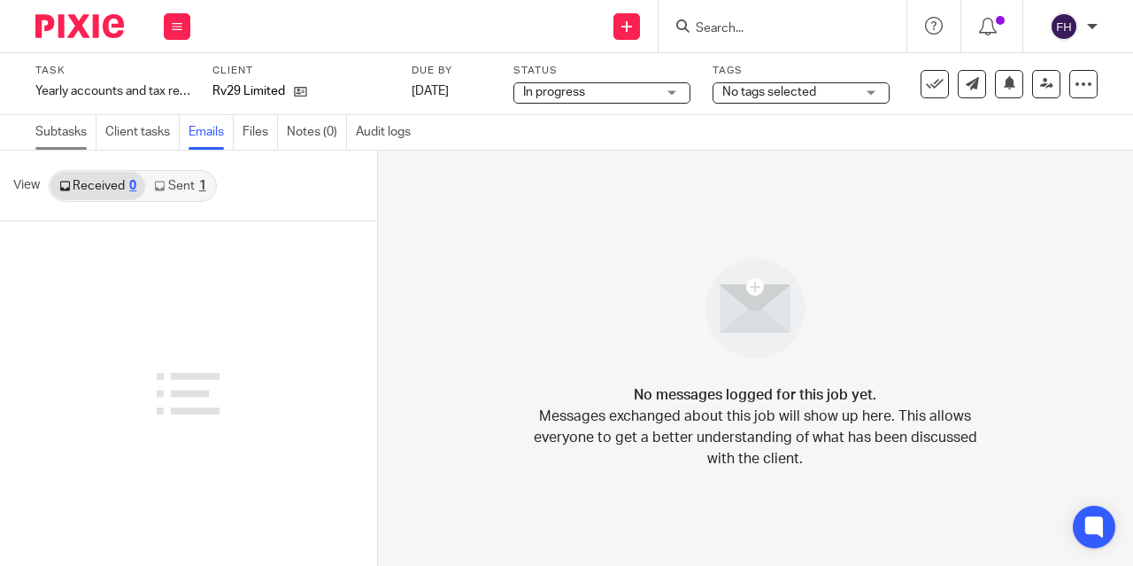
click at [67, 132] on link "Subtasks" at bounding box center [65, 132] width 61 height 35
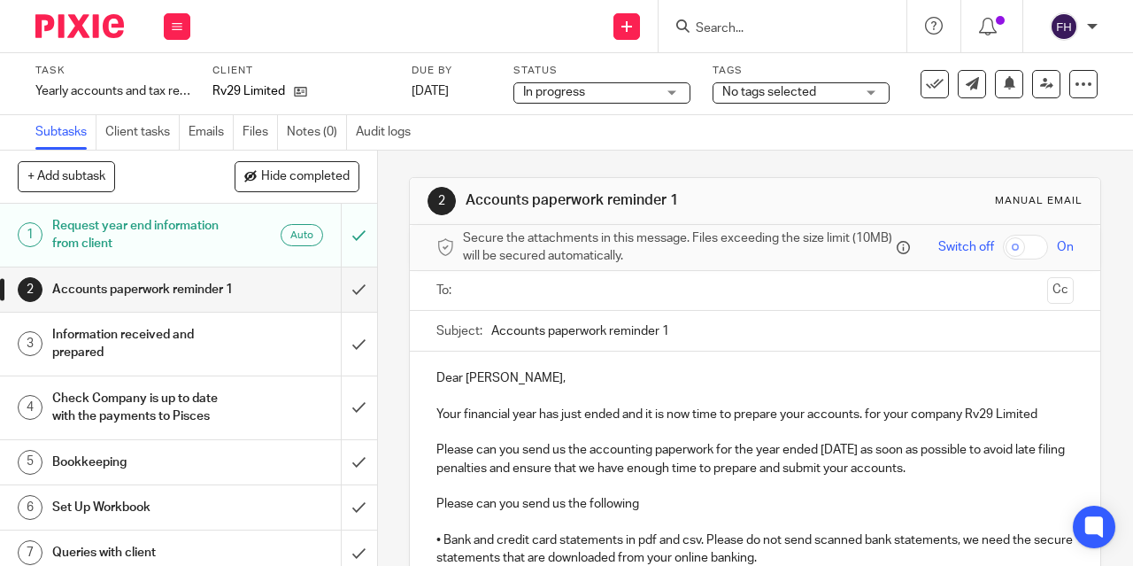
click at [698, 339] on input "Accounts paperwork reminder 1" at bounding box center [782, 331] width 583 height 40
type input "Accounts paperwork reminder 2"
click at [645, 305] on ul at bounding box center [756, 290] width 583 height 29
click at [597, 301] on input "text" at bounding box center [754, 291] width 571 height 20
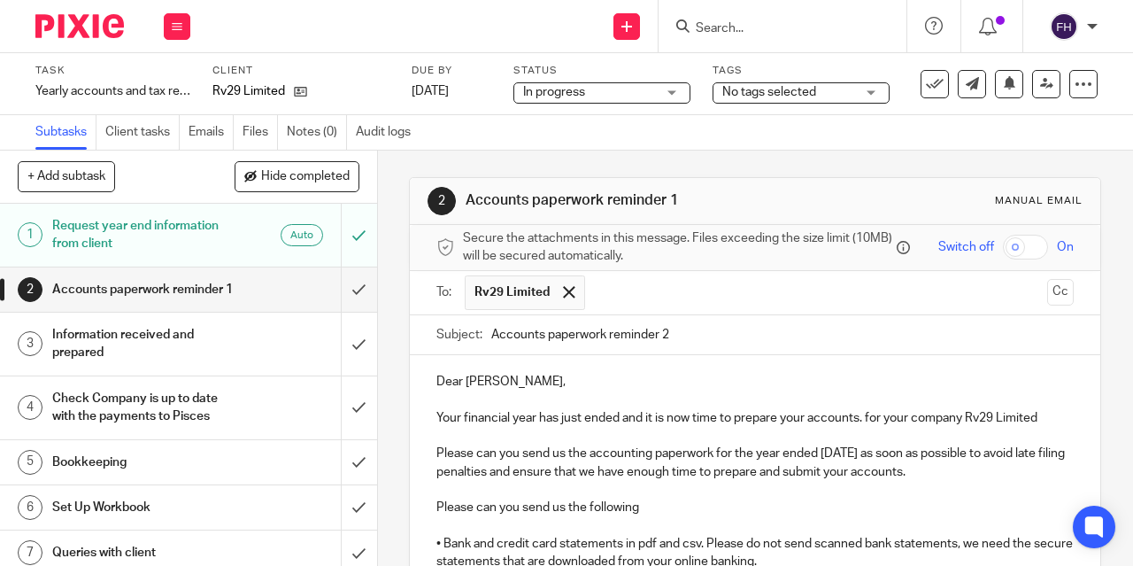
scroll to position [395, 0]
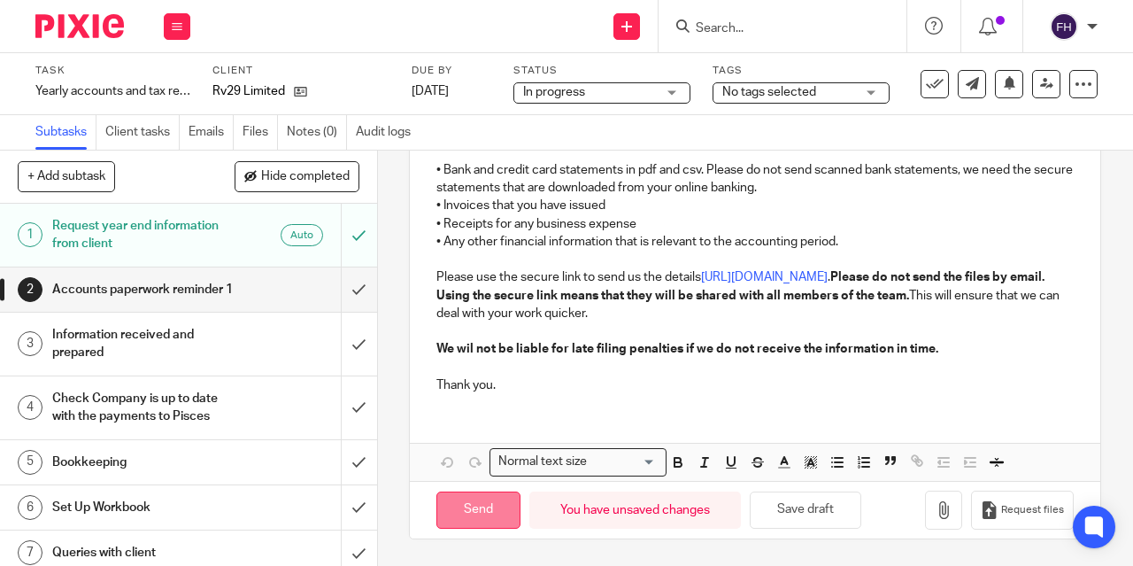
click at [480, 511] on input "Send" at bounding box center [478, 510] width 84 height 38
type input "Sent"
